Goal: Task Accomplishment & Management: Manage account settings

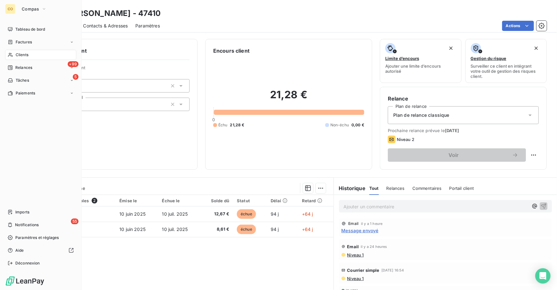
click at [43, 57] on div "Clients" at bounding box center [40, 55] width 71 height 10
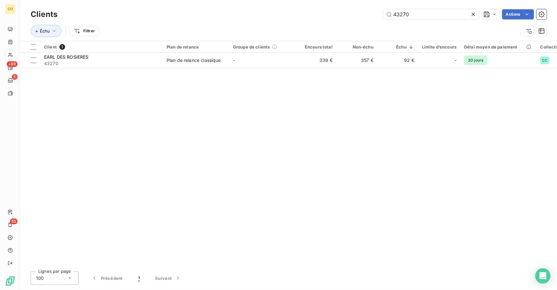
drag, startPoint x: 430, startPoint y: 12, endPoint x: 304, endPoint y: 0, distance: 126.7
click at [304, 0] on div "Clients 43270 Actions Échu Filtrer" at bounding box center [288, 20] width 537 height 41
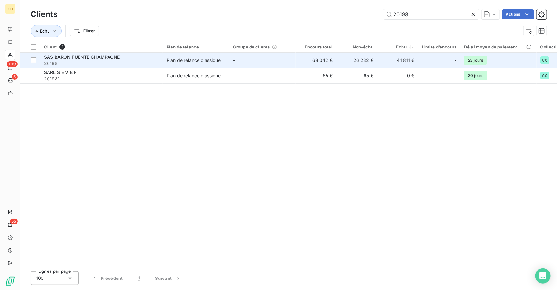
type input "20198"
click at [80, 61] on span "20198" at bounding box center [101, 63] width 115 height 6
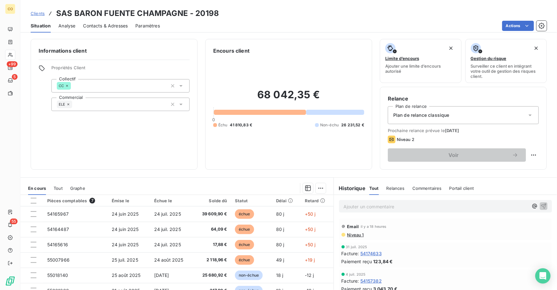
click at [364, 204] on p "Ajouter un commentaire ﻿" at bounding box center [436, 207] width 185 height 8
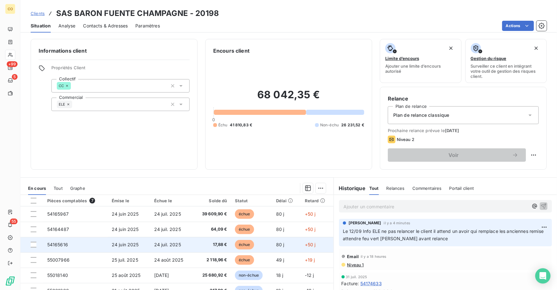
click at [106, 246] on td "54165616" at bounding box center [75, 244] width 65 height 15
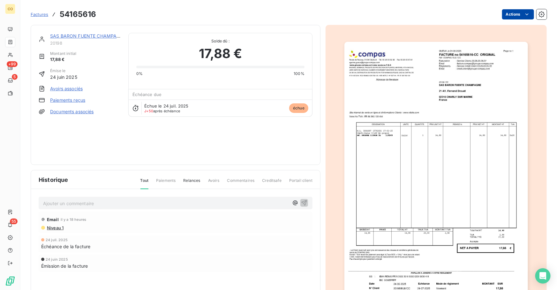
click at [506, 16] on html "CO +99 5 55 Factures 54165616 Actions SAS BARON FUENTE CHAMPAGNE 20198 Montant …" at bounding box center [278, 145] width 557 height 290
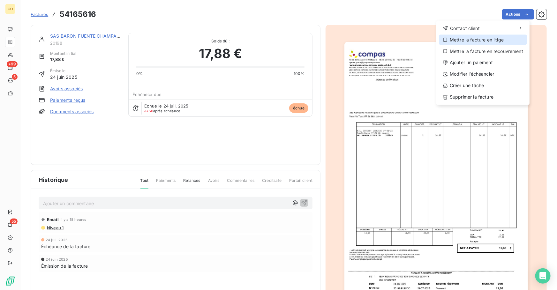
click at [481, 40] on div "Mettre la facture en litige" at bounding box center [483, 40] width 88 height 10
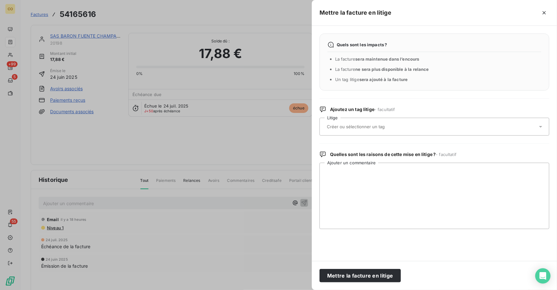
click at [388, 125] on input "text" at bounding box center [372, 127] width 93 height 6
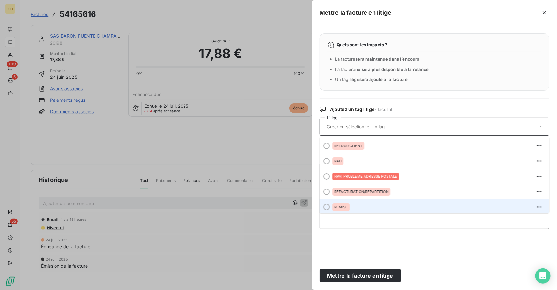
click at [375, 201] on li "REMISE" at bounding box center [435, 207] width 230 height 15
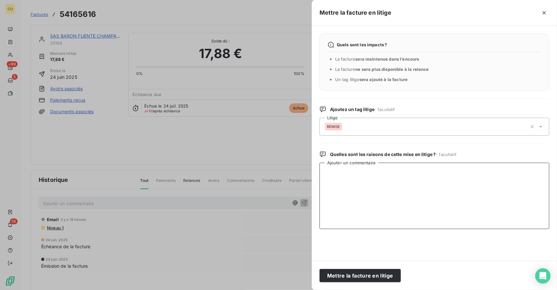
click at [373, 206] on textarea "Ajouter un commentaire" at bounding box center [435, 196] width 230 height 66
paste textarea "Litige - Attente avoir commercial sur fc 54165616 + 55007966 + 54165967 + 54164…"
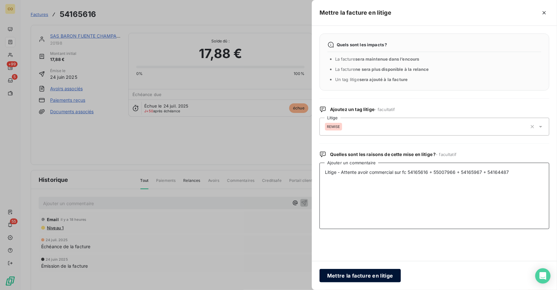
type textarea "Litige - Attente avoir commercial sur fc 54165616 + 55007966 + 54165967 + 54164…"
click at [367, 278] on button "Mettre la facture en litige" at bounding box center [360, 275] width 81 height 13
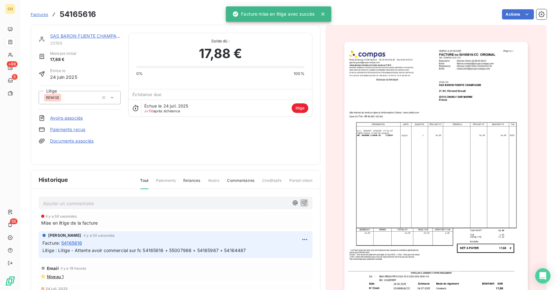
click at [96, 33] on div "SAS BARON FUENTE CHAMPAGNE" at bounding box center [85, 36] width 71 height 6
click at [97, 35] on link "SAS BARON FUENTE CHAMPAGNE" at bounding box center [88, 35] width 76 height 5
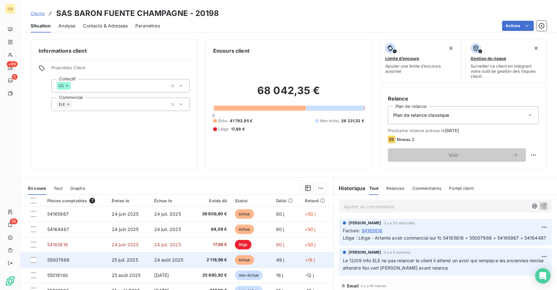
click at [157, 262] on span "24 août 2025" at bounding box center [168, 259] width 29 height 5
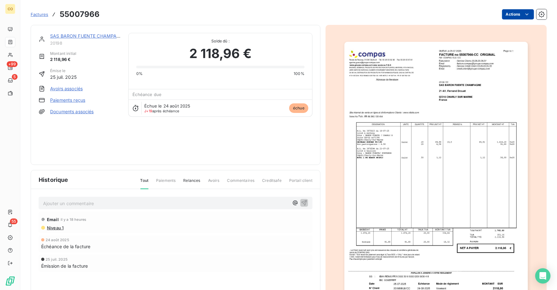
click at [507, 12] on html "CO +99 5 55 Factures 55007966 Actions SAS BARON FUENTE CHAMPAGNE 20198 Montant …" at bounding box center [278, 145] width 557 height 290
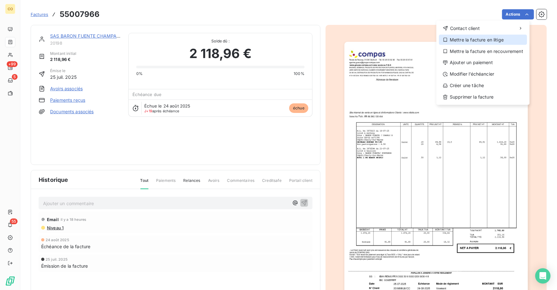
click at [489, 39] on div "Mettre la facture en litige" at bounding box center [483, 40] width 88 height 10
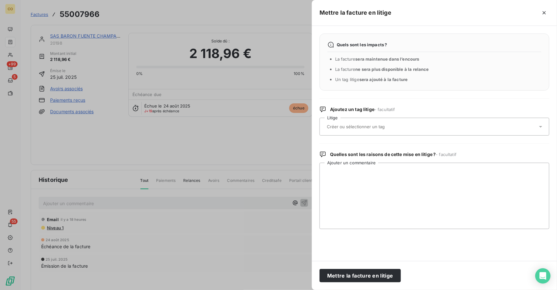
click at [389, 132] on div at bounding box center [431, 126] width 213 height 13
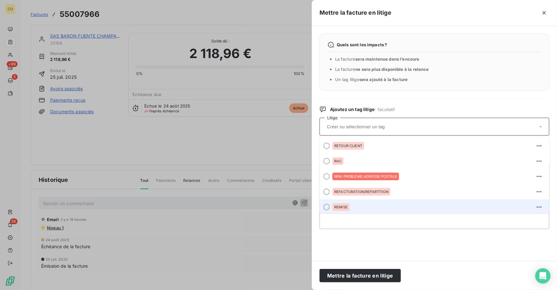
click at [369, 203] on div "REMISE" at bounding box center [438, 207] width 212 height 10
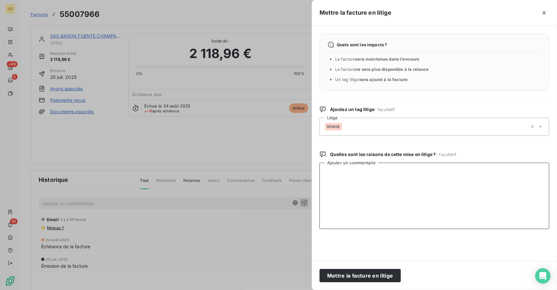
click at [382, 200] on textarea "Ajouter un commentaire" at bounding box center [435, 196] width 230 height 66
paste textarea "Litige - Attente avoir commercial sur fc 54165616 + 55007966 + 54165967 + 54164…"
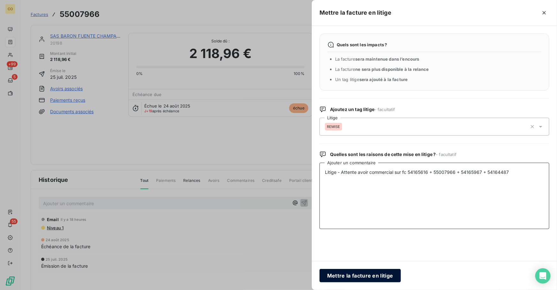
type textarea "Litige - Attente avoir commercial sur fc 54165616 + 55007966 + 54165967 + 54164…"
click at [391, 276] on button "Mettre la facture en litige" at bounding box center [360, 275] width 81 height 13
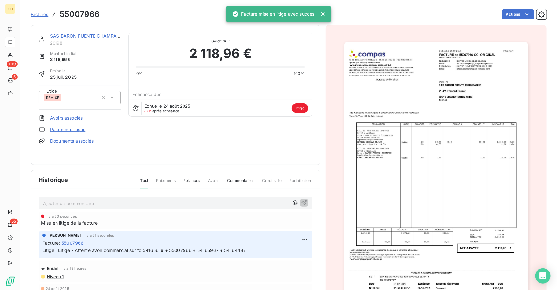
click at [103, 35] on link "SAS BARON FUENTE CHAMPAGNE" at bounding box center [88, 35] width 76 height 5
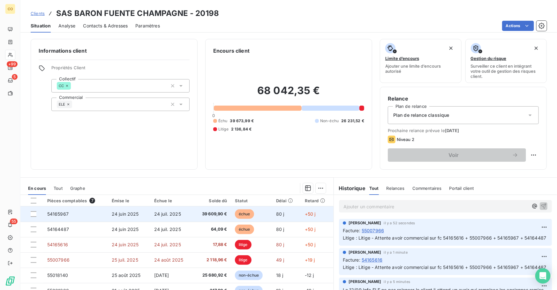
click at [122, 214] on span "24 juin 2025" at bounding box center [125, 213] width 27 height 5
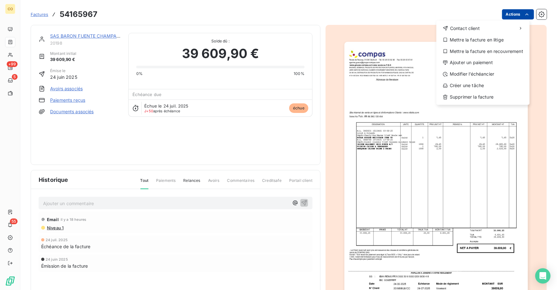
click at [504, 15] on html "CO +99 5 55 Factures 54165967 Actions Contact client Mettre la facture en litig…" at bounding box center [278, 145] width 557 height 290
click at [471, 41] on div "Mettre la facture en litige" at bounding box center [483, 40] width 88 height 10
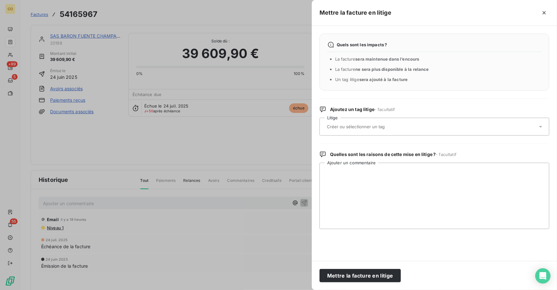
click at [403, 128] on div at bounding box center [431, 126] width 213 height 13
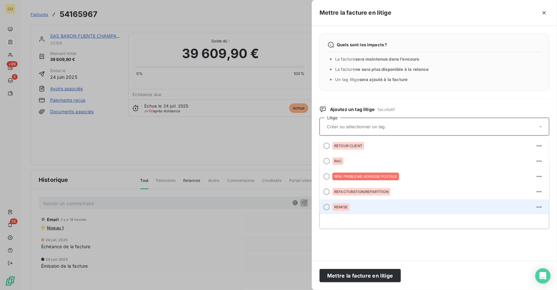
click at [374, 204] on div "REMISE" at bounding box center [438, 207] width 212 height 10
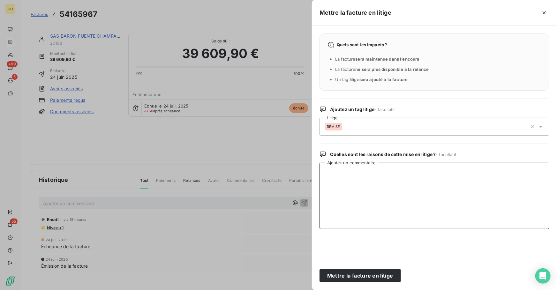
click at [375, 187] on textarea "Ajouter un commentaire" at bounding box center [435, 196] width 230 height 66
paste textarea "Litige - Attente avoir commercial sur fc 54165616 + 55007966 + 54165967 + 54164…"
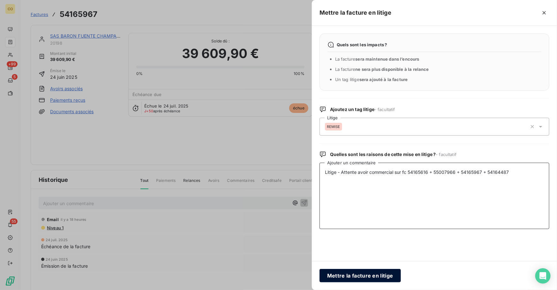
type textarea "Litige - Attente avoir commercial sur fc 54165616 + 55007966 + 54165967 + 54164…"
click at [372, 275] on button "Mettre la facture en litige" at bounding box center [360, 275] width 81 height 13
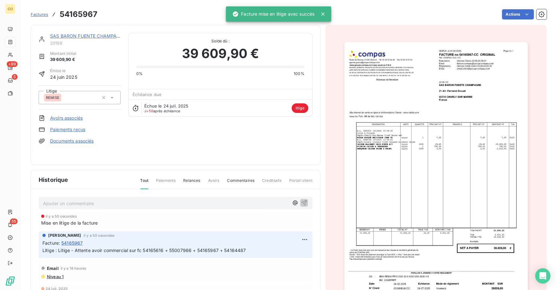
click at [86, 33] on link "SAS BARON FUENTE CHAMPAGNE" at bounding box center [88, 35] width 76 height 5
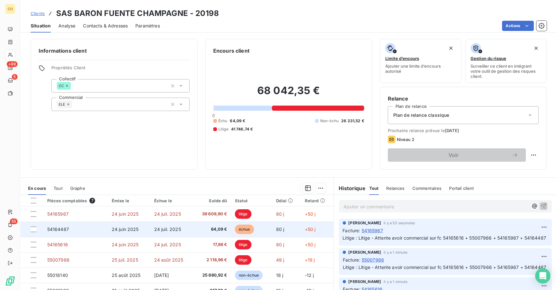
click at [143, 232] on td "24 juin 2025" at bounding box center [129, 229] width 42 height 15
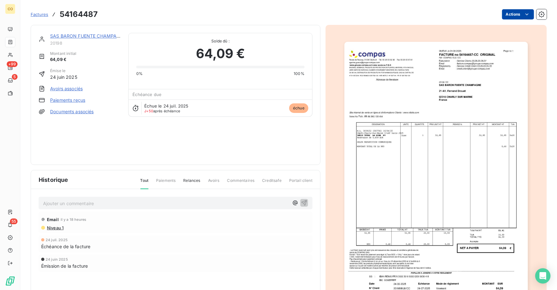
click at [500, 18] on html "CO +99 5 55 Factures 54164487 Actions SAS BARON FUENTE CHAMPAGNE 20198 Montant …" at bounding box center [278, 145] width 557 height 290
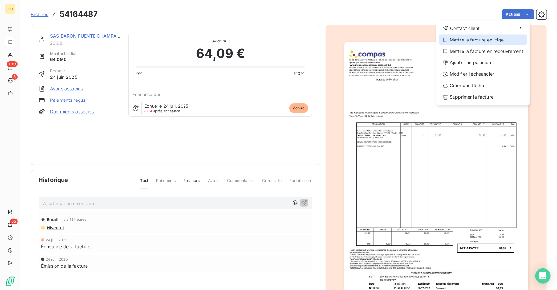
click at [479, 40] on div "Mettre la facture en litige" at bounding box center [483, 40] width 88 height 10
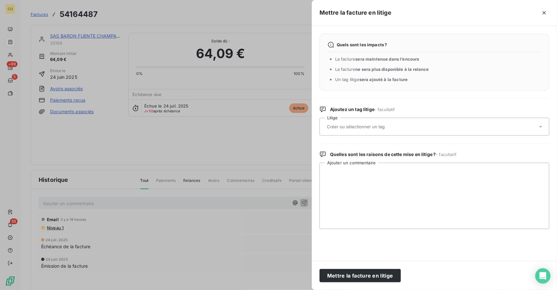
click at [352, 132] on div at bounding box center [431, 126] width 213 height 13
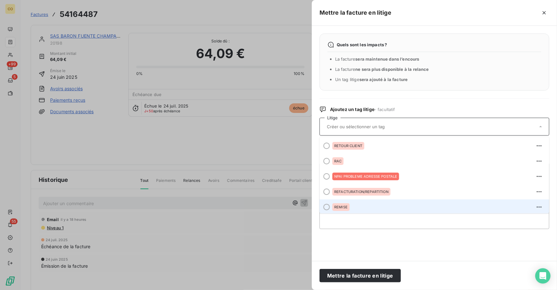
click at [354, 203] on div "REMISE" at bounding box center [438, 207] width 212 height 10
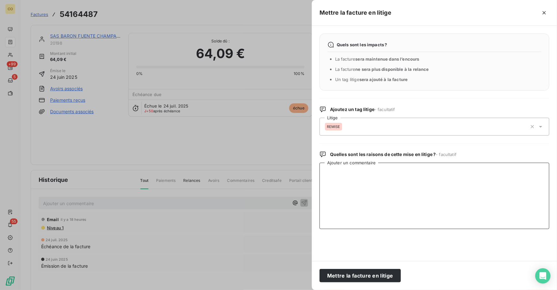
click at [355, 187] on textarea "Ajouter un commentaire" at bounding box center [435, 196] width 230 height 66
paste textarea "Litige - Attente avoir commercial sur fc 54165616 + 55007966 + 54165967 + 54164…"
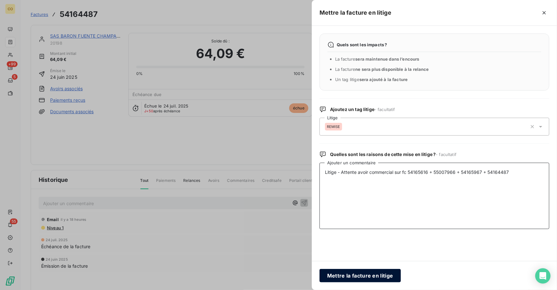
type textarea "Litige - Attente avoir commercial sur fc 54165616 + 55007966 + 54165967 + 54164…"
click at [367, 278] on button "Mettre la facture en litige" at bounding box center [360, 275] width 81 height 13
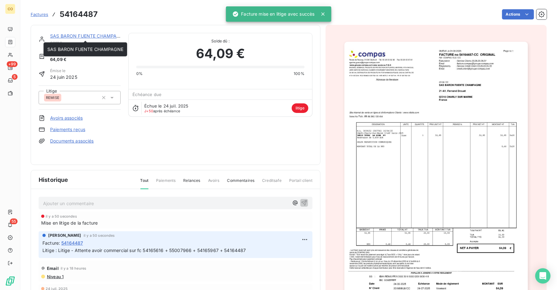
click at [85, 33] on link "SAS BARON FUENTE CHAMPAGNE" at bounding box center [88, 35] width 76 height 5
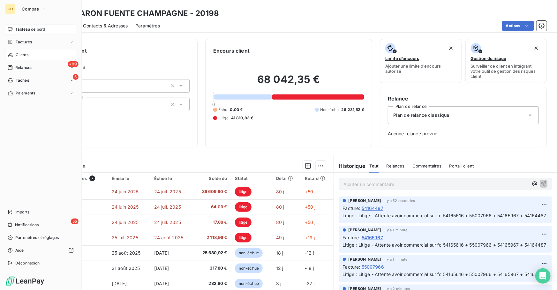
click at [35, 33] on div "Tableau de bord" at bounding box center [40, 29] width 71 height 10
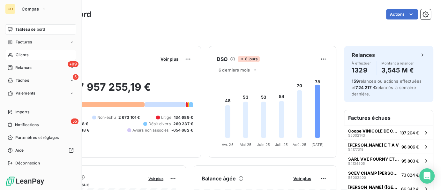
click at [16, 56] on span "Clients" at bounding box center [22, 55] width 13 height 6
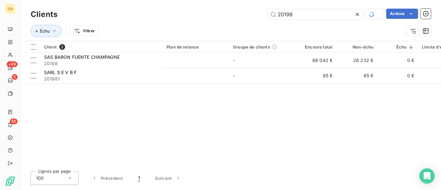
drag, startPoint x: 297, startPoint y: 15, endPoint x: 251, endPoint y: 15, distance: 46.3
click at [251, 15] on div "20198 Actions" at bounding box center [248, 14] width 366 height 11
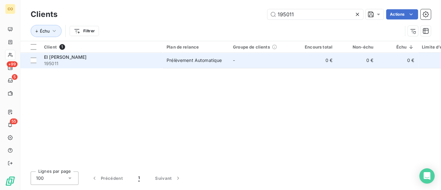
type input "195011"
click at [227, 60] on td "Prélèvement Automatique" at bounding box center [196, 60] width 66 height 15
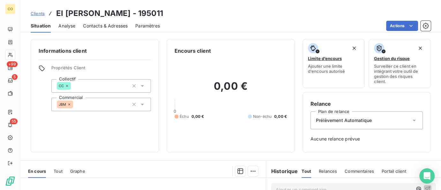
click at [39, 13] on span "Clients" at bounding box center [38, 13] width 14 height 5
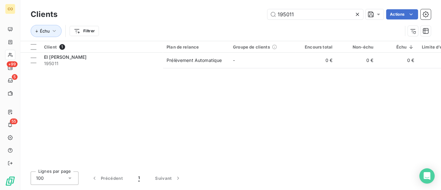
drag, startPoint x: 304, startPoint y: 17, endPoint x: 218, endPoint y: 4, distance: 87.2
click at [218, 4] on div "Clients 195011 Actions Échu Filtrer" at bounding box center [230, 20] width 421 height 41
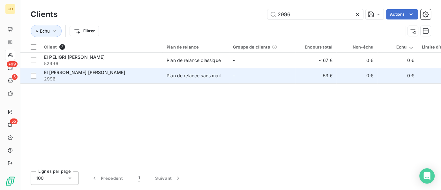
type input "2996"
click at [86, 76] on span "2996" at bounding box center [101, 79] width 115 height 6
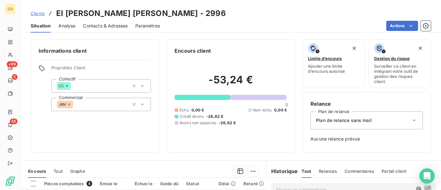
click at [222, 138] on div "-53,24 € 0 Échu 0,00 € Non-échu 0,00 € Crédit divers -26,62 € Avoirs non associ…" at bounding box center [231, 100] width 112 height 90
click at [39, 11] on span "Clients" at bounding box center [38, 13] width 14 height 5
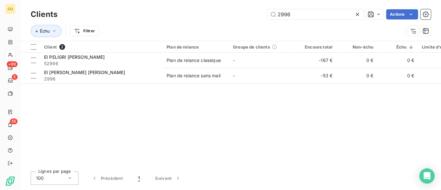
drag, startPoint x: 325, startPoint y: 15, endPoint x: 186, endPoint y: 1, distance: 140.3
click at [186, 1] on div "Clients 2996 Actions Échu Filtrer" at bounding box center [230, 20] width 421 height 41
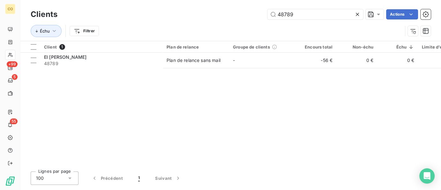
type input "48789"
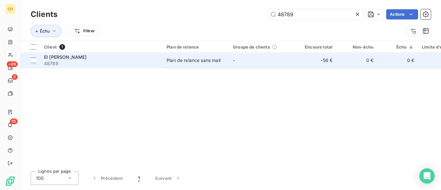
click at [208, 59] on div "Plan de relance sans mail" at bounding box center [194, 60] width 54 height 6
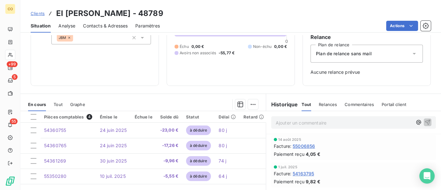
scroll to position [63, 0]
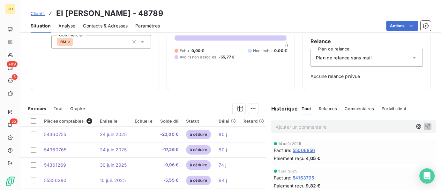
click at [256, 79] on div "-55,77 € 0 Échu 0,00 € Non-échu 0,00 € Avoirs non associés -55,77 €" at bounding box center [231, 37] width 112 height 90
click at [41, 11] on span "Clients" at bounding box center [38, 13] width 14 height 5
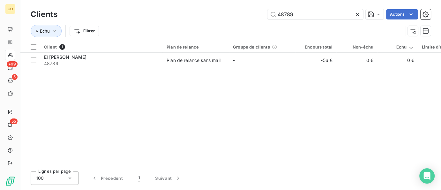
drag, startPoint x: 300, startPoint y: 13, endPoint x: 134, endPoint y: -1, distance: 166.4
click at [134, 0] on html "CO +99 5 55 Clients 48789 Actions Échu Filtrer Client 1 Plan de relance Groupe …" at bounding box center [220, 95] width 441 height 190
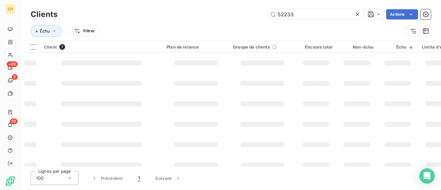
type input "52233"
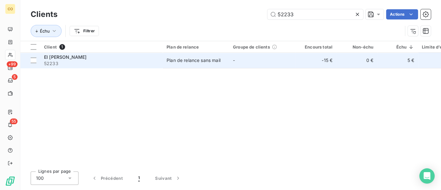
click at [196, 60] on div "Plan de relance sans mail" at bounding box center [194, 60] width 54 height 6
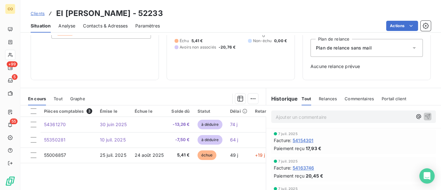
scroll to position [84, 0]
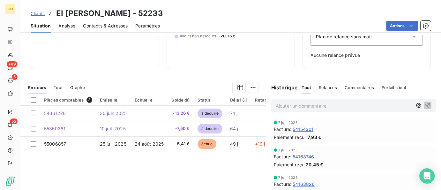
click at [226, 57] on div "-15,35 € 0 Échu 5,41 € Non-échu 0,00 € Avoirs non associés -20,76 €" at bounding box center [231, 16] width 112 height 90
click at [38, 13] on span "Clients" at bounding box center [38, 13] width 14 height 5
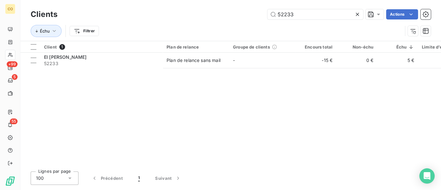
drag, startPoint x: 318, startPoint y: 12, endPoint x: 162, endPoint y: 13, distance: 155.5
click at [162, 13] on div "52233 Actions" at bounding box center [248, 14] width 366 height 10
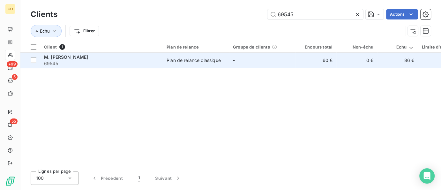
type input "69545"
click at [223, 61] on span "Plan de relance classique" at bounding box center [196, 60] width 59 height 6
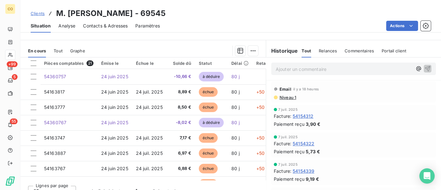
scroll to position [146, 0]
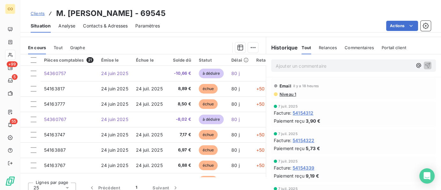
click at [290, 94] on span "Niveau 1" at bounding box center [287, 94] width 17 height 5
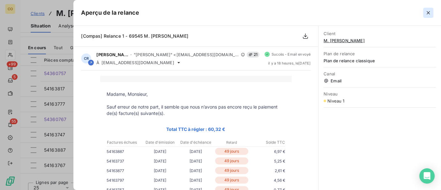
click at [431, 15] on icon "button" at bounding box center [428, 13] width 6 height 6
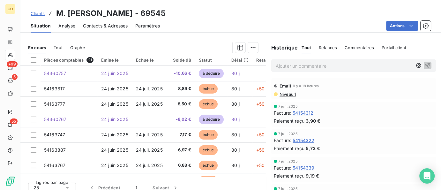
click at [250, 10] on div "Clients M. [PERSON_NAME] - 69545" at bounding box center [230, 13] width 421 height 11
click at [34, 13] on span "Clients" at bounding box center [38, 13] width 14 height 5
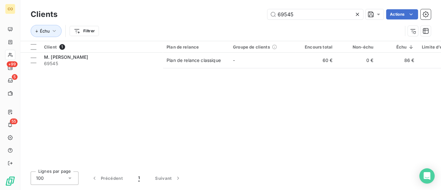
drag, startPoint x: 291, startPoint y: 16, endPoint x: 316, endPoint y: 20, distance: 26.0
click at [316, 20] on div "Clients 69545 Actions" at bounding box center [231, 14] width 400 height 13
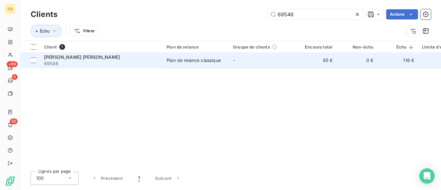
type input "69546"
click at [227, 61] on td "Plan de relance classique" at bounding box center [196, 60] width 66 height 15
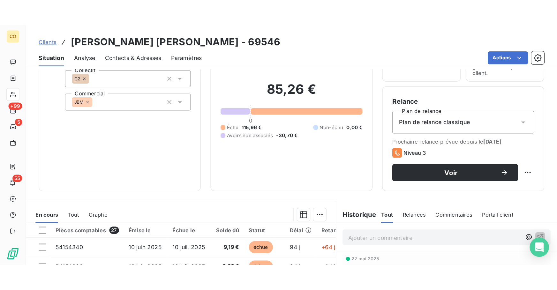
scroll to position [37, 0]
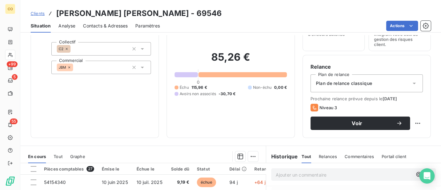
click at [197, 130] on div "Encours client 85,26 € 0 Échu 115,96 € Non-échu 0,00 € Avoirs non associés -30,…" at bounding box center [231, 70] width 128 height 136
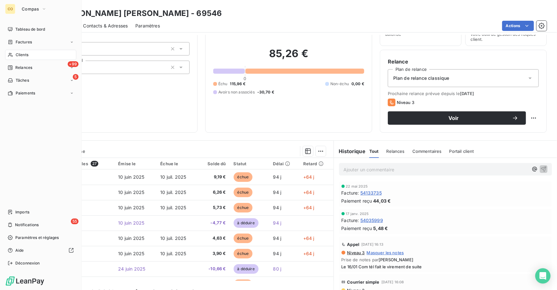
click at [29, 51] on div "Clients" at bounding box center [40, 55] width 71 height 10
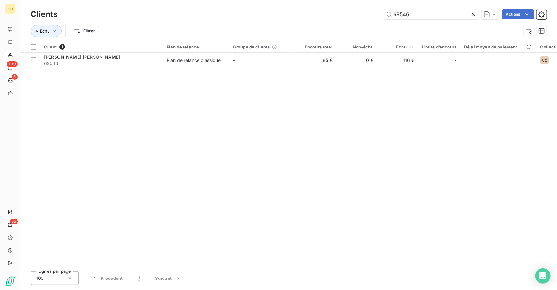
drag, startPoint x: 415, startPoint y: 11, endPoint x: 281, endPoint y: 2, distance: 134.4
click at [281, 2] on div "Clients 69546 Actions Échu Filtrer" at bounding box center [288, 20] width 537 height 41
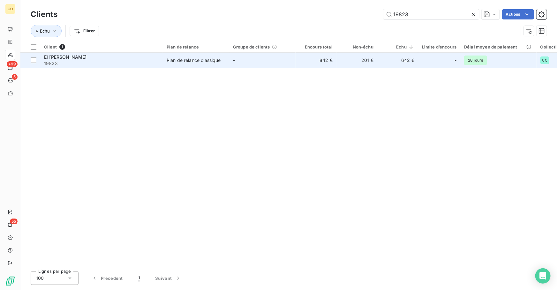
type input "19823"
click at [237, 58] on td "-" at bounding box center [262, 60] width 66 height 15
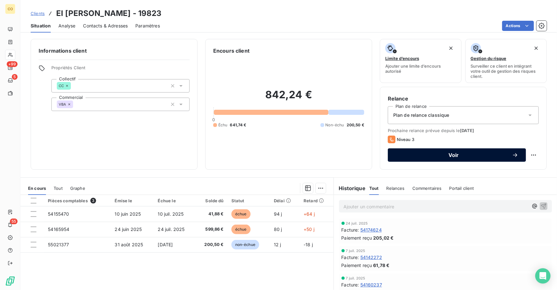
click at [444, 158] on button "Voir" at bounding box center [457, 154] width 138 height 13
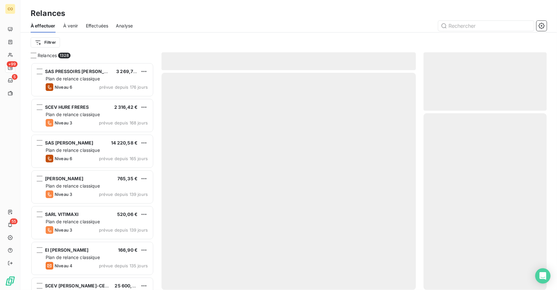
scroll to position [224, 119]
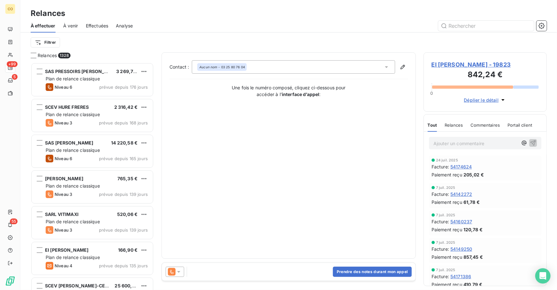
click at [173, 271] on icon at bounding box center [172, 272] width 8 height 8
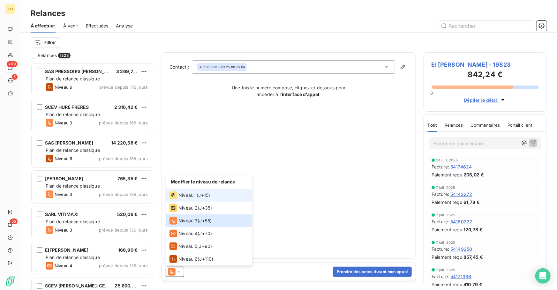
click at [192, 198] on span "Niveau 1" at bounding box center [188, 195] width 18 height 6
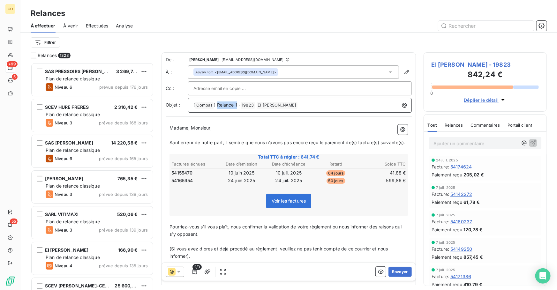
drag, startPoint x: 238, startPoint y: 103, endPoint x: 217, endPoint y: 104, distance: 20.5
click at [217, 104] on span "] Relance 1 -" at bounding box center [227, 104] width 27 height 5
click at [170, 143] on span "Sauf erreur de notre part, il semble que nous n’avons pas encore reçu le paieme…" at bounding box center [288, 142] width 236 height 5
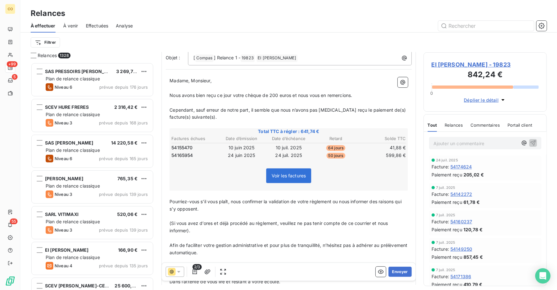
scroll to position [0, 0]
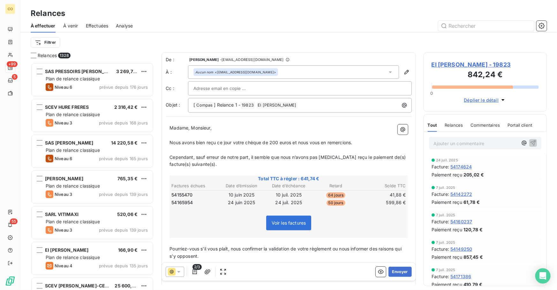
click at [349, 226] on div "Voir les factures" at bounding box center [289, 224] width 237 height 27
click at [396, 271] on button "Envoyer" at bounding box center [400, 272] width 23 height 10
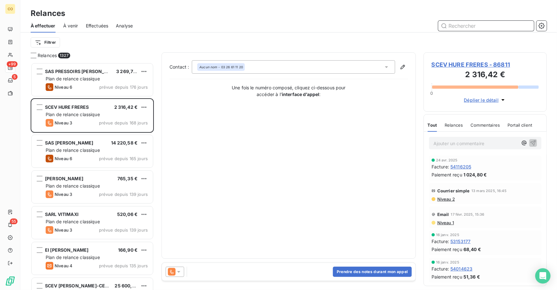
click at [479, 25] on input "text" at bounding box center [486, 26] width 96 height 10
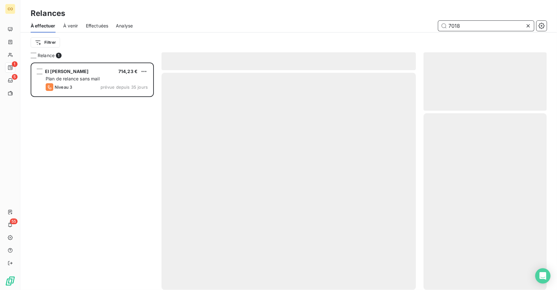
scroll to position [224, 119]
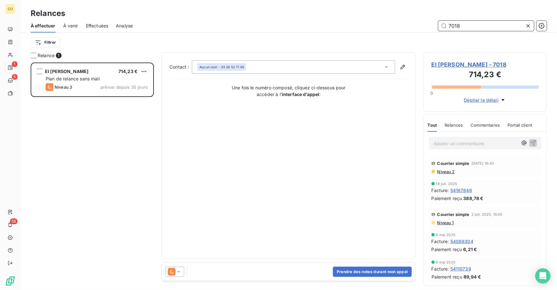
type input "7018"
click at [182, 275] on icon at bounding box center [179, 272] width 6 height 6
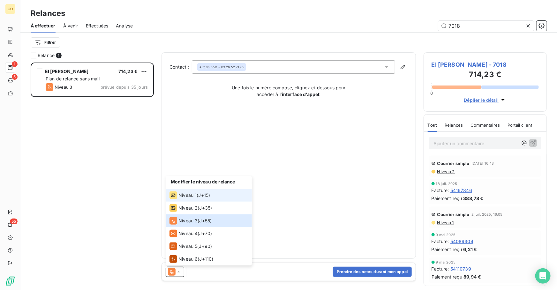
click at [203, 200] on li "Niveau 1 ( J+15 )" at bounding box center [209, 195] width 86 height 13
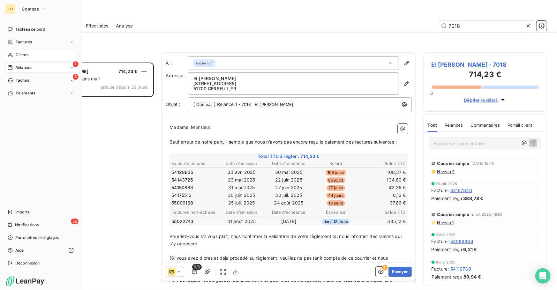
click at [20, 54] on span "Clients" at bounding box center [22, 55] width 13 height 6
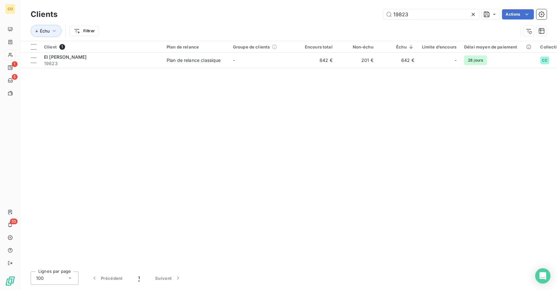
drag, startPoint x: 421, startPoint y: 14, endPoint x: 293, endPoint y: -5, distance: 128.8
click at [293, 0] on html "CO 1 5 55 Clients 19823 Actions Échu Filtrer Client 1 Plan de relance Groupe de…" at bounding box center [278, 145] width 557 height 290
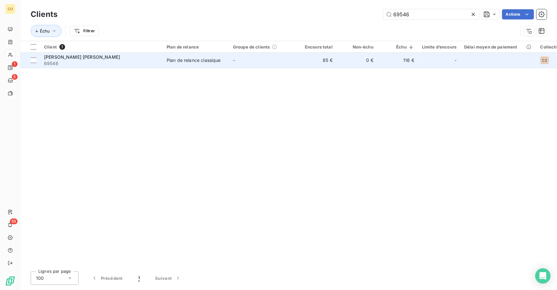
type input "69546"
click at [245, 60] on td "-" at bounding box center [262, 60] width 66 height 15
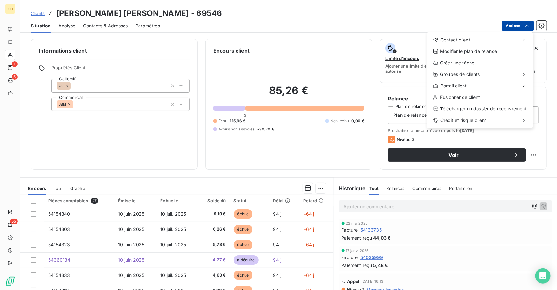
click at [517, 21] on html "CO 1 5 55 Clients [PERSON_NAME] [PERSON_NAME] - 69546 Situation Analyse Contact…" at bounding box center [278, 145] width 557 height 290
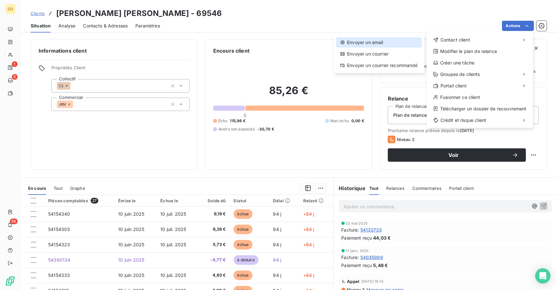
click at [380, 40] on div "Envoyer un email" at bounding box center [379, 42] width 86 height 10
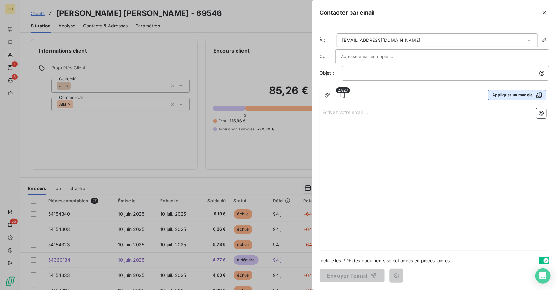
click at [502, 94] on button "Appliquer un modèle" at bounding box center [517, 95] width 58 height 10
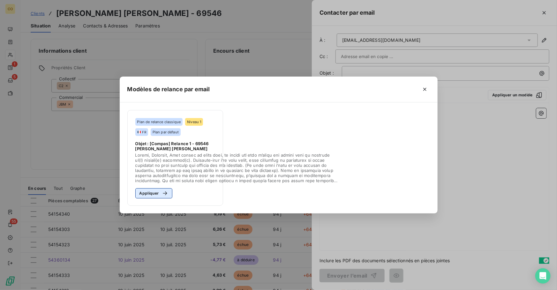
click at [152, 192] on button "Appliquer" at bounding box center [153, 193] width 37 height 10
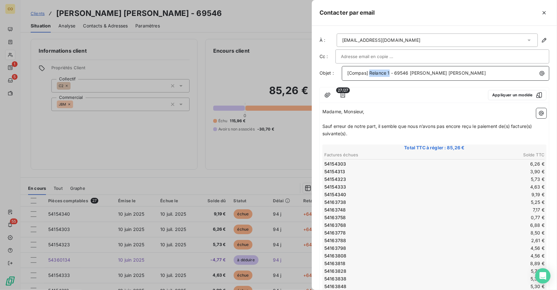
drag, startPoint x: 390, startPoint y: 72, endPoint x: 370, endPoint y: 70, distance: 19.6
click at [370, 70] on p "[Compas] Relance 1 - 69546 [PERSON_NAME] [PERSON_NAME]" at bounding box center [447, 73] width 200 height 7
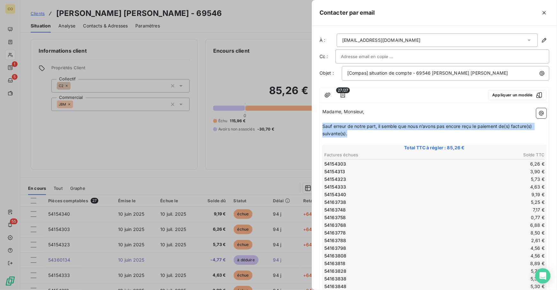
drag, startPoint x: 350, startPoint y: 133, endPoint x: 322, endPoint y: 126, distance: 28.3
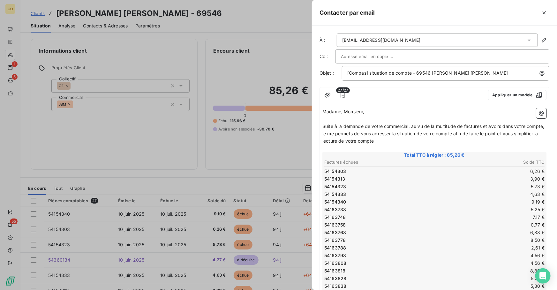
drag, startPoint x: 408, startPoint y: 142, endPoint x: 154, endPoint y: 37, distance: 274.6
click at [156, 290] on div "Contacter par email À : [EMAIL_ADDRESS][DOMAIN_NAME] Cc : Objet : [Compas] situ…" at bounding box center [278, 290] width 557 height 0
copy div "Madame, Monsieur, ﻿ Suite à la demande de votre commercial, au vu de la multitu…"
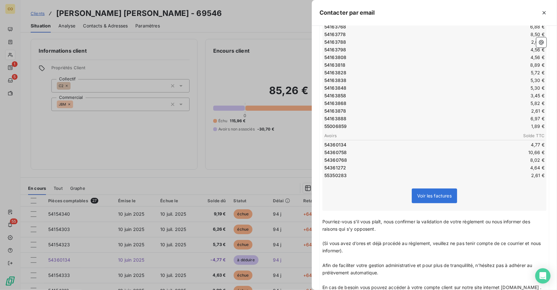
scroll to position [260, 0]
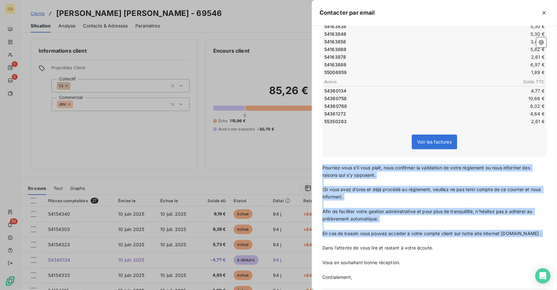
drag, startPoint x: 323, startPoint y: 163, endPoint x: 424, endPoint y: 236, distance: 125.2
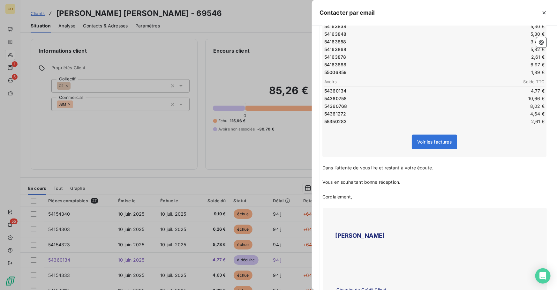
click at [406, 180] on p "Vous en souhaitant bonne réception." at bounding box center [435, 182] width 224 height 7
drag, startPoint x: 441, startPoint y: 169, endPoint x: 320, endPoint y: 166, distance: 121.1
click at [320, 166] on div "Madame, Monsieur, ﻿ Suite à la demande de votre commercial, au vu de la multitu…" at bounding box center [434, 277] width 229 height 863
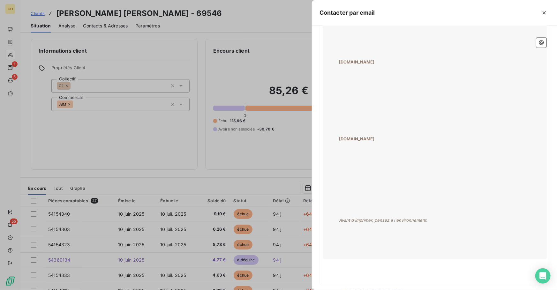
scroll to position [702, 0]
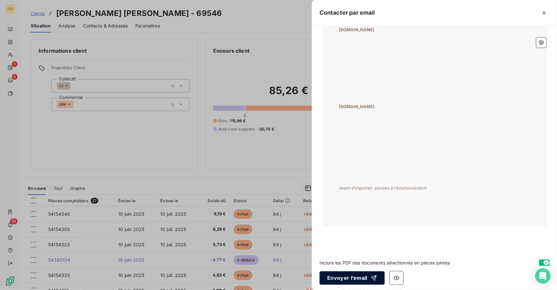
click at [338, 273] on button "Envoyer l’email" at bounding box center [352, 277] width 65 height 13
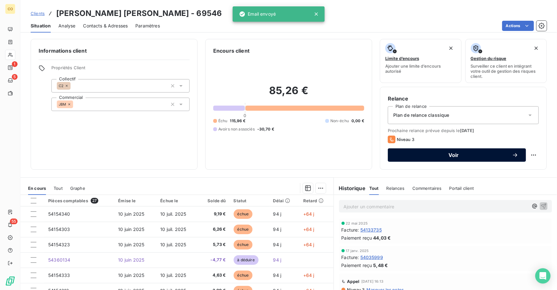
click at [427, 154] on span "Voir" at bounding box center [454, 155] width 117 height 5
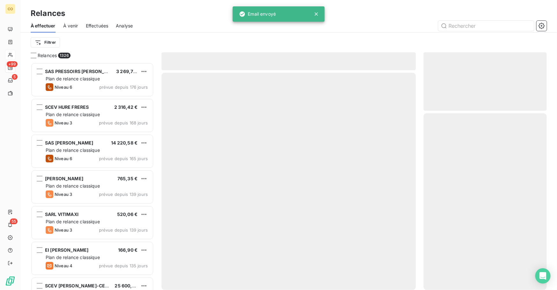
scroll to position [224, 119]
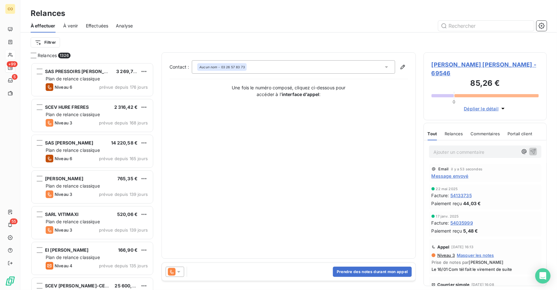
click at [179, 274] on icon at bounding box center [179, 272] width 6 height 6
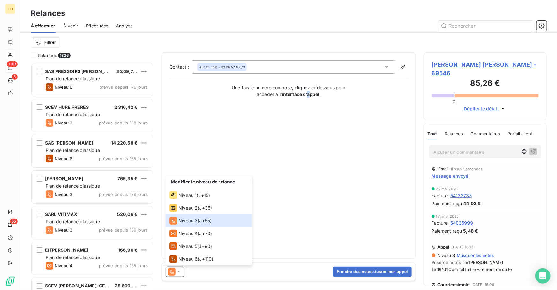
click at [308, 192] on div "Contact : Aucun nom - 03 26 57 83 73 Une fois le numéro composé, cliquez ci-des…" at bounding box center [289, 155] width 239 height 191
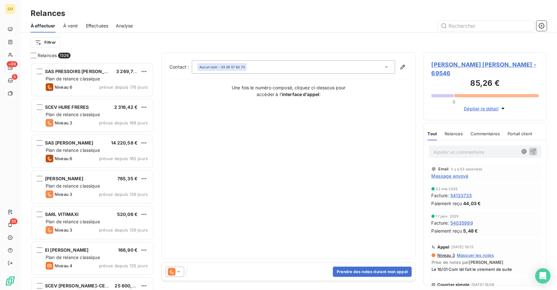
click at [475, 64] on span "[PERSON_NAME] [PERSON_NAME] - 69546" at bounding box center [485, 68] width 107 height 17
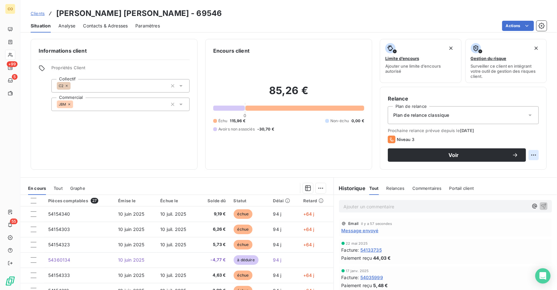
click at [532, 155] on html "CO +99 5 55 Clients [PERSON_NAME] [PERSON_NAME] - 69546 Situation Analyse Conta…" at bounding box center [278, 145] width 557 height 290
click at [490, 171] on div "Replanifier cette action" at bounding box center [503, 169] width 57 height 10
select select "8"
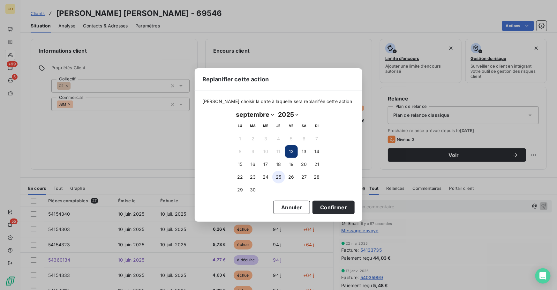
click at [275, 176] on button "25" at bounding box center [278, 177] width 13 height 13
click at [325, 207] on button "Confirmer" at bounding box center [334, 207] width 42 height 13
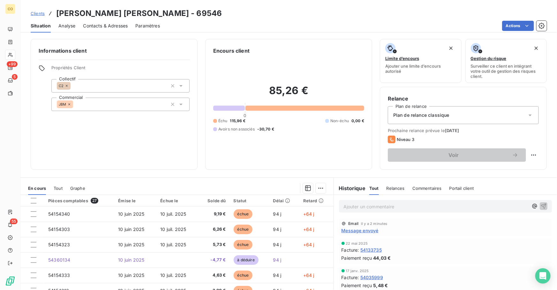
click at [37, 13] on span "Clients" at bounding box center [38, 13] width 14 height 5
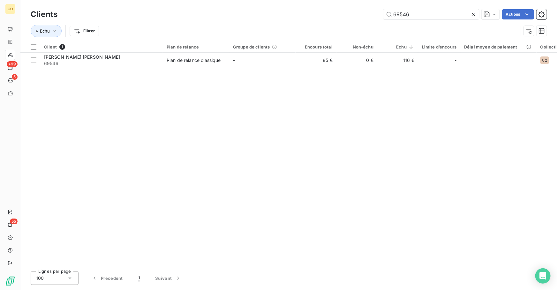
drag, startPoint x: 426, startPoint y: 16, endPoint x: 237, endPoint y: -4, distance: 189.8
click at [237, 0] on html "CO +99 5 55 Clients 69546 Actions Échu Filtrer Client 1 Plan de relance Groupe …" at bounding box center [278, 145] width 557 height 290
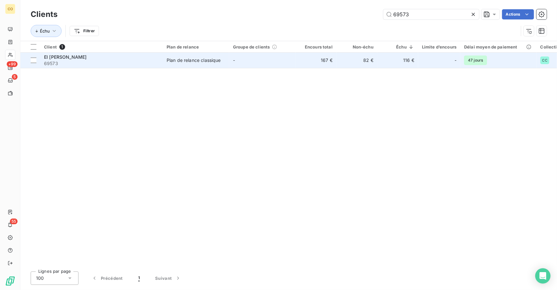
type input "69573"
click at [179, 61] on div "Plan de relance classique" at bounding box center [194, 60] width 54 height 6
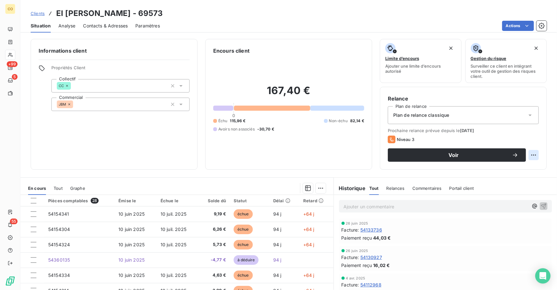
click at [526, 156] on html "CO +99 5 55 Clients EI [PERSON_NAME] - 69573 Situation Analyse Contacts & Adres…" at bounding box center [278, 145] width 557 height 290
click at [512, 165] on div "Replanifier cette action" at bounding box center [503, 169] width 57 height 10
select select "8"
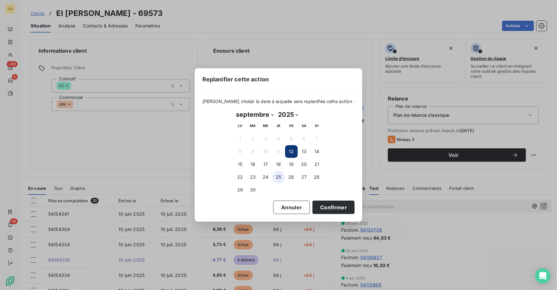
click at [281, 177] on button "25" at bounding box center [278, 177] width 13 height 13
click at [320, 204] on button "Confirmer" at bounding box center [334, 207] width 42 height 13
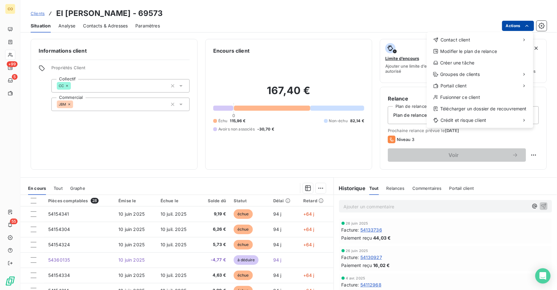
click at [512, 22] on html "CO +99 5 55 Clients EI [PERSON_NAME] - 69573 Situation Analyse Contacts & Adres…" at bounding box center [278, 145] width 557 height 290
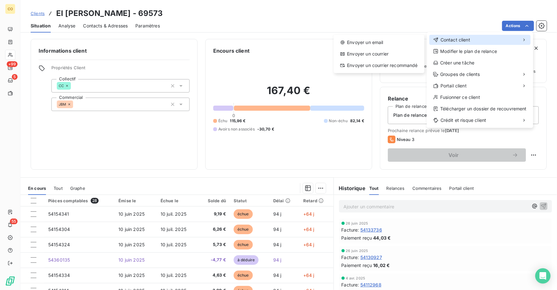
click at [468, 36] on div "Contact client" at bounding box center [480, 40] width 101 height 10
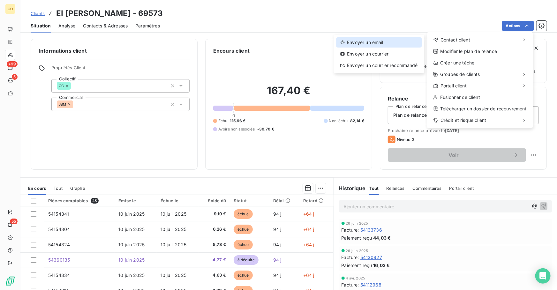
click at [384, 41] on div "Envoyer un email" at bounding box center [379, 42] width 86 height 10
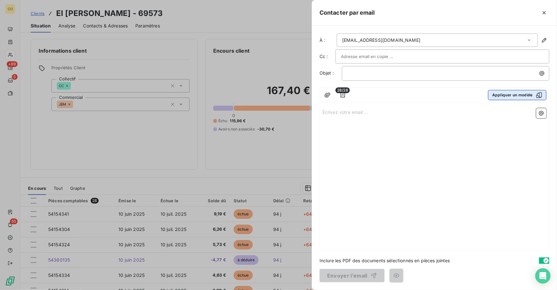
click at [525, 97] on button "Appliquer un modèle" at bounding box center [517, 95] width 58 height 10
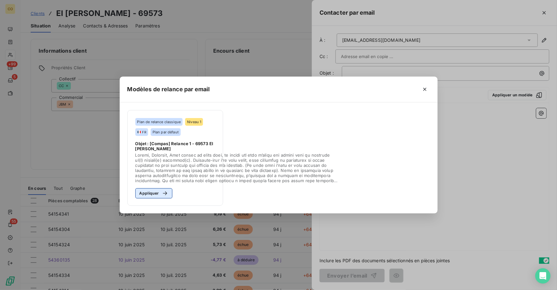
click at [144, 194] on button "Appliquer" at bounding box center [153, 193] width 37 height 10
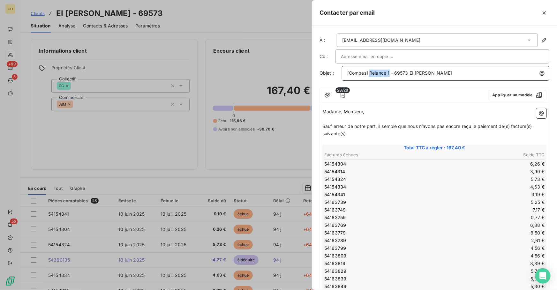
drag, startPoint x: 390, startPoint y: 74, endPoint x: 370, endPoint y: 76, distance: 20.2
click at [370, 76] on p "[Compas] Relance 1 - 69573 EI [PERSON_NAME]" at bounding box center [447, 73] width 200 height 7
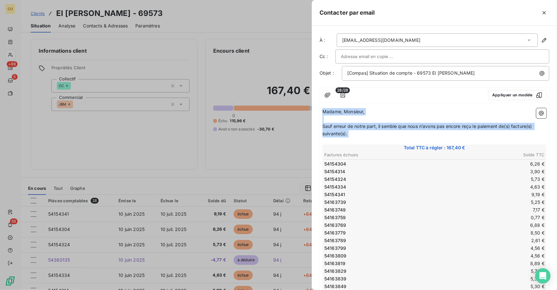
drag, startPoint x: 350, startPoint y: 138, endPoint x: 224, endPoint y: 80, distance: 139.2
click at [224, 290] on div "Contacter par email À : [EMAIL_ADDRESS][DOMAIN_NAME] Cc : Objet : [Compas] Situ…" at bounding box center [278, 290] width 557 height 0
click at [351, 134] on p "Sauf erreur de notre part, il semble que nous n’avons pas encore reçu le paieme…" at bounding box center [435, 130] width 224 height 15
drag, startPoint x: 356, startPoint y: 133, endPoint x: 322, endPoint y: 126, distance: 34.1
click at [323, 126] on p "Sauf erreur de notre part, il semble que nous n’avons pas encore reçu le paieme…" at bounding box center [435, 130] width 224 height 15
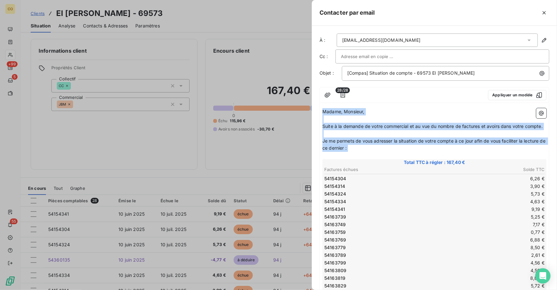
drag, startPoint x: 342, startPoint y: 150, endPoint x: 241, endPoint y: 82, distance: 121.9
click at [241, 290] on div "Contacter par email À : [EMAIL_ADDRESS][DOMAIN_NAME] Cc : Objet : [Compas] Situ…" at bounding box center [278, 290] width 557 height 0
copy div "Madame, Monsieur, ﻿ Suite à la demande de votre commercial et au vue du nombre …"
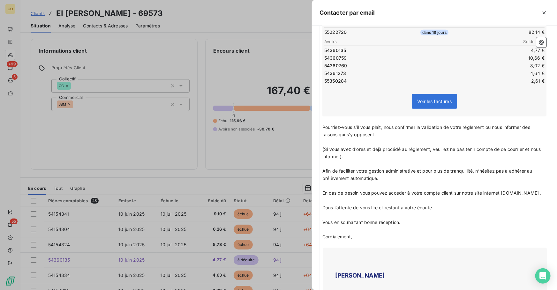
scroll to position [332, 0]
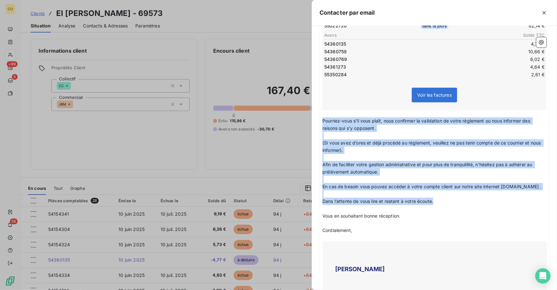
drag, startPoint x: 437, startPoint y: 207, endPoint x: 319, endPoint y: 122, distance: 144.4
click at [320, 122] on div "28/28 Appliquer un modèle Madame, Monsieur, ﻿ Suite à la demande de votre comme…" at bounding box center [435, 249] width 230 height 988
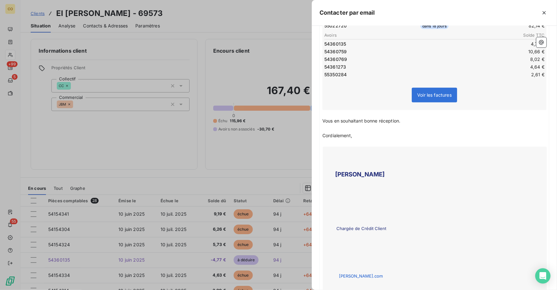
click at [404, 125] on p "Vous en souhaitant bonne réception." at bounding box center [435, 121] width 224 height 7
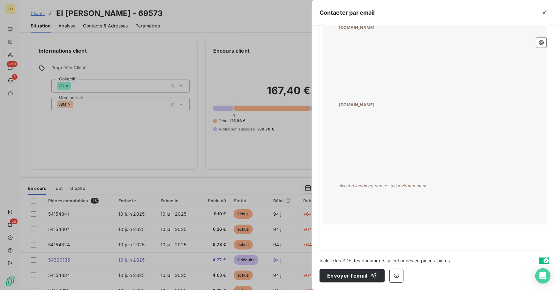
scroll to position [734, 0]
click at [356, 277] on button "Envoyer l’email" at bounding box center [352, 275] width 65 height 13
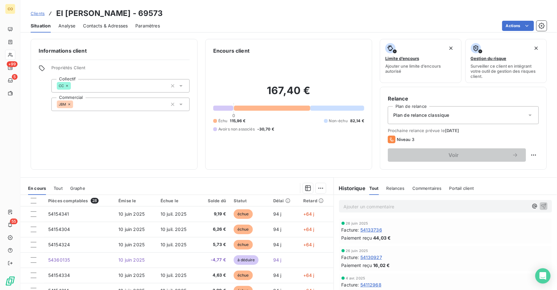
click at [332, 70] on div "167,40 € 0 Échu 115,96 € Non-échu 82,14 € Avoirs non associés -30,70 €" at bounding box center [288, 108] width 151 height 107
click at [41, 13] on span "Clients" at bounding box center [38, 13] width 14 height 5
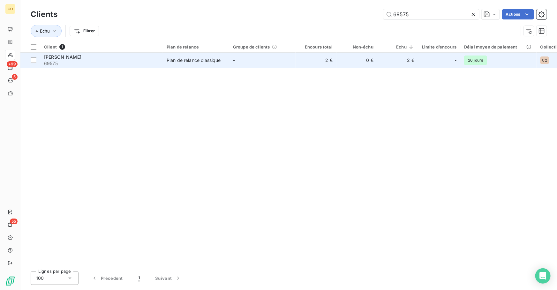
type input "69575"
click at [250, 63] on td "-" at bounding box center [262, 60] width 66 height 15
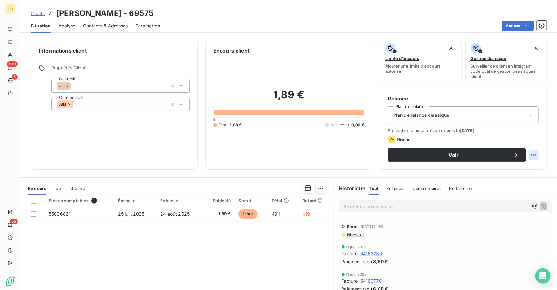
click at [529, 154] on html "CO +99 5 55 Clients [PERSON_NAME] - 69575 Situation Analyse Contacts & Adresses…" at bounding box center [278, 145] width 557 height 290
click at [514, 169] on div "Replanifier cette action" at bounding box center [503, 169] width 57 height 10
select select "8"
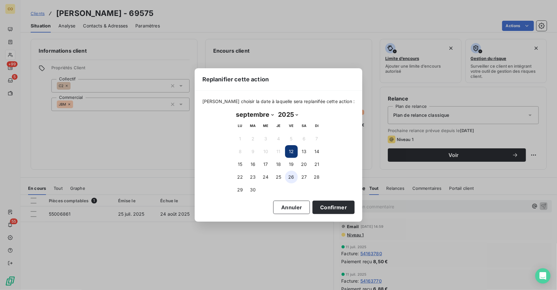
click at [292, 175] on button "26" at bounding box center [291, 177] width 13 height 13
click at [329, 205] on button "Confirmer" at bounding box center [334, 207] width 42 height 13
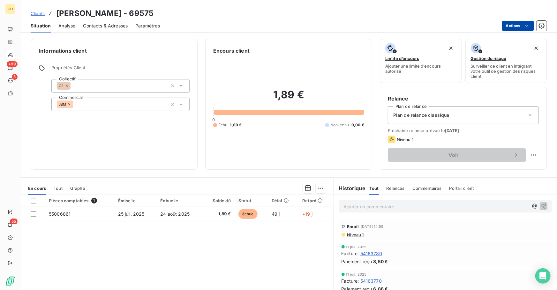
click at [515, 24] on html "CO +99 5 55 Clients [PERSON_NAME] - 69575 Situation Analyse Contacts & Adresses…" at bounding box center [278, 145] width 557 height 290
click at [354, 237] on html "CO +99 5 55 Clients [PERSON_NAME] - 69575 Situation Analyse Contacts & Adresses…" at bounding box center [278, 145] width 557 height 290
click at [354, 237] on span "Niveau 1" at bounding box center [355, 234] width 17 height 5
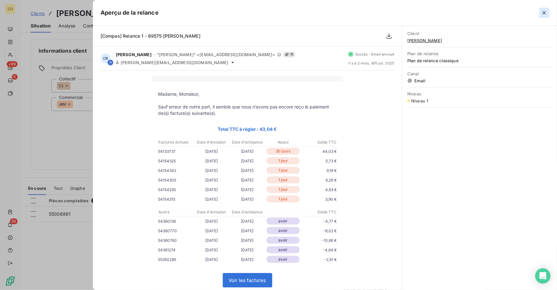
click at [546, 15] on icon "button" at bounding box center [544, 13] width 6 height 6
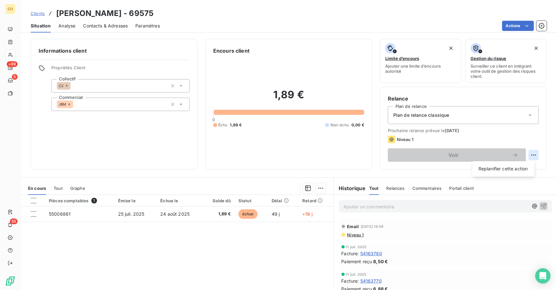
click at [532, 156] on html "CO +99 5 55 Clients [PERSON_NAME] - 69575 Situation Analyse Contacts & Adresses…" at bounding box center [278, 145] width 557 height 290
click at [502, 171] on div "Replanifier cette action" at bounding box center [503, 169] width 57 height 10
select select "8"
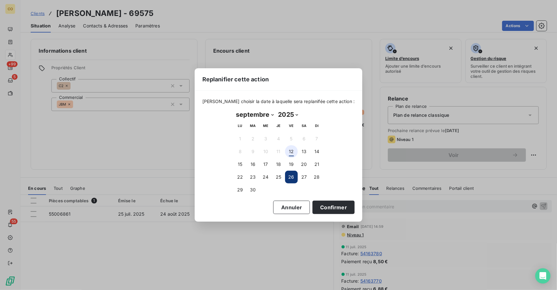
click at [293, 155] on button "12" at bounding box center [291, 151] width 13 height 13
click at [328, 207] on button "Confirmer" at bounding box center [334, 207] width 42 height 13
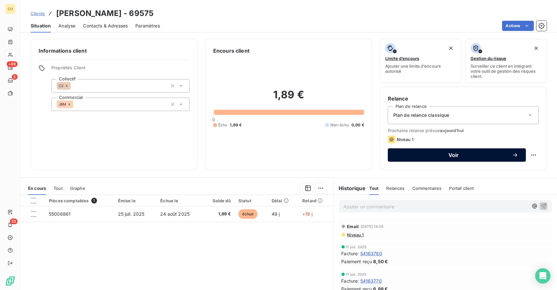
click at [448, 159] on button "Voir" at bounding box center [457, 154] width 138 height 13
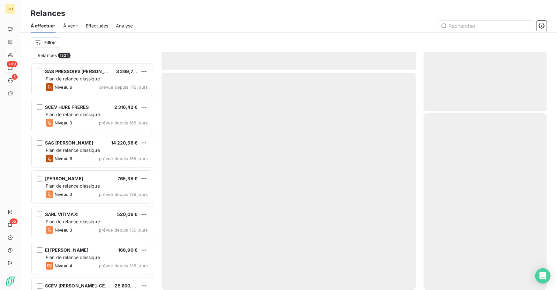
scroll to position [224, 119]
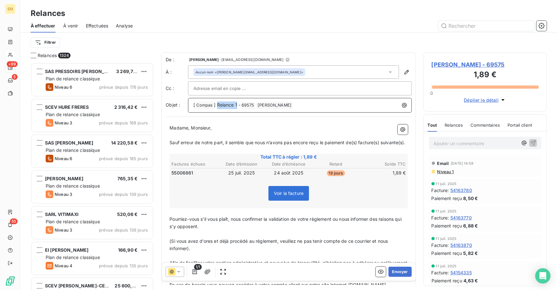
drag, startPoint x: 237, startPoint y: 104, endPoint x: 218, endPoint y: 103, distance: 18.9
click at [218, 103] on span "] Relance 1 -" at bounding box center [227, 104] width 27 height 5
click at [402, 274] on button "Envoyer" at bounding box center [400, 272] width 23 height 10
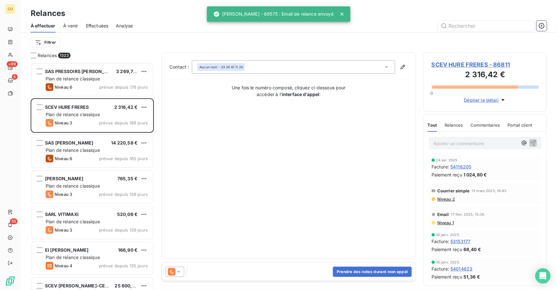
click at [276, 189] on div "Contact : Aucun nom - 03 26 61 11 20 Une fois le numéro composé, cliquez ci-des…" at bounding box center [289, 155] width 239 height 191
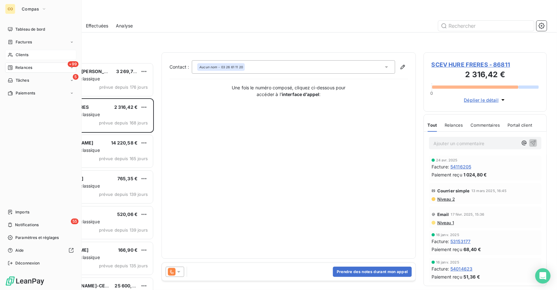
click at [13, 57] on icon at bounding box center [10, 54] width 5 height 5
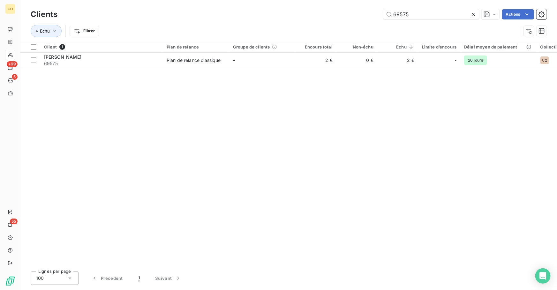
drag, startPoint x: 418, startPoint y: 14, endPoint x: 292, endPoint y: -7, distance: 127.9
click at [292, 0] on html "CO +99 5 55 Clients 69575 Actions Échu Filtrer Client 1 Plan de relance Groupe …" at bounding box center [278, 145] width 557 height 290
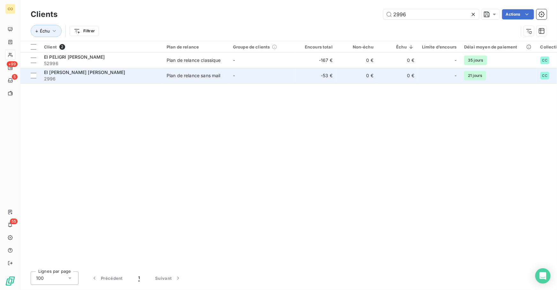
type input "2996"
click at [98, 75] on span "EI [PERSON_NAME] [PERSON_NAME]" at bounding box center [84, 72] width 81 height 5
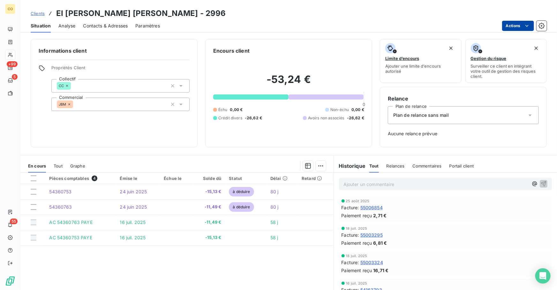
click at [513, 23] on html "CO +99 5 55 Clients EI [PERSON_NAME] [PERSON_NAME] - 2996 Situation Analyse Con…" at bounding box center [278, 145] width 557 height 290
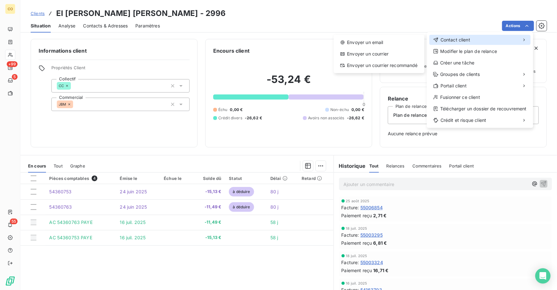
click at [476, 37] on div "Contact client" at bounding box center [480, 40] width 101 height 10
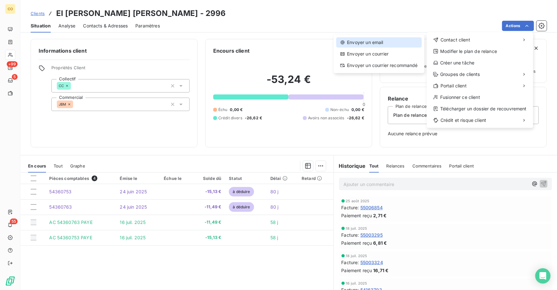
click at [401, 40] on div "Envoyer un email" at bounding box center [379, 42] width 86 height 10
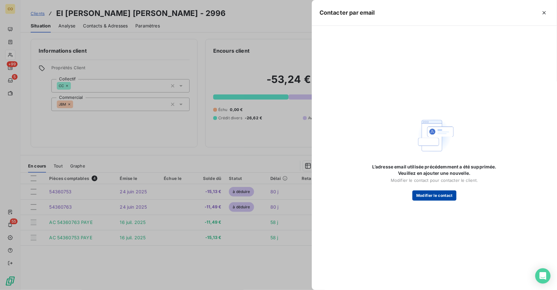
click at [435, 198] on button "Modifier le contact" at bounding box center [435, 196] width 44 height 10
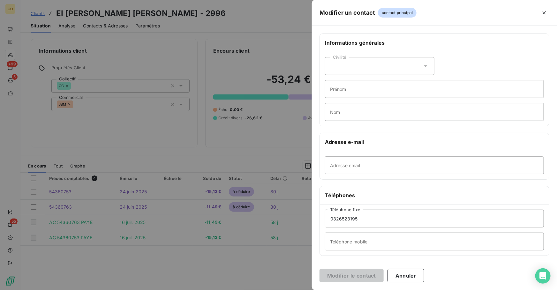
click at [471, 59] on div "Civilité Prénom Nom" at bounding box center [434, 89] width 229 height 74
click at [543, 13] on icon "button" at bounding box center [544, 13] width 6 height 6
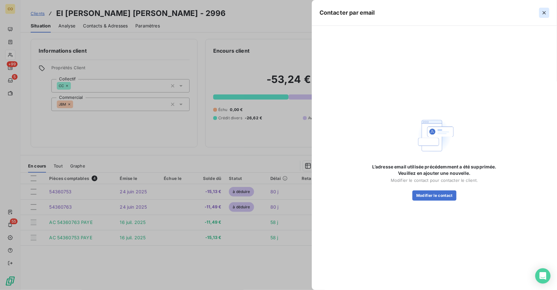
click at [544, 14] on icon "button" at bounding box center [544, 13] width 6 height 6
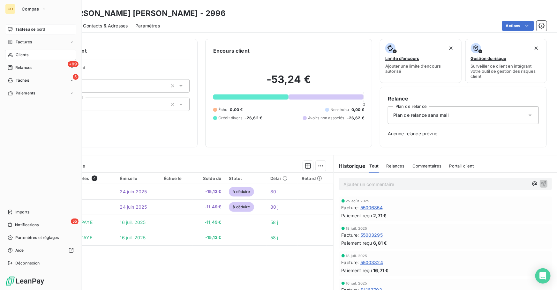
click at [30, 29] on span "Tableau de bord" at bounding box center [30, 30] width 30 height 6
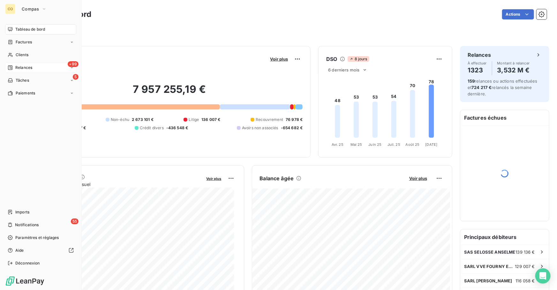
click at [21, 69] on span "Relances" at bounding box center [23, 68] width 17 height 6
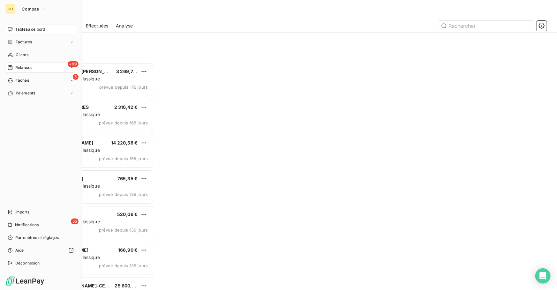
scroll to position [224, 119]
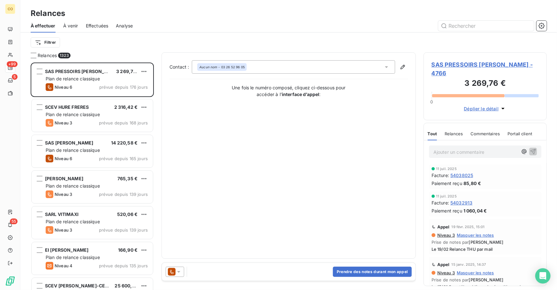
click at [100, 27] on span "Effectuées" at bounding box center [97, 26] width 23 height 6
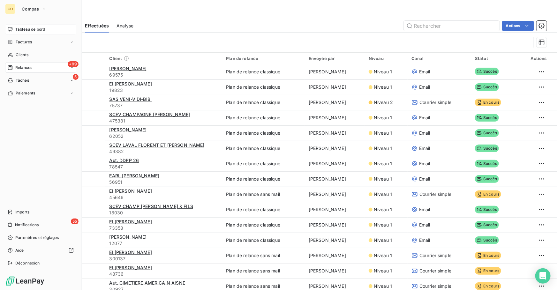
click at [23, 31] on span "Tableau de bord" at bounding box center [30, 30] width 30 height 6
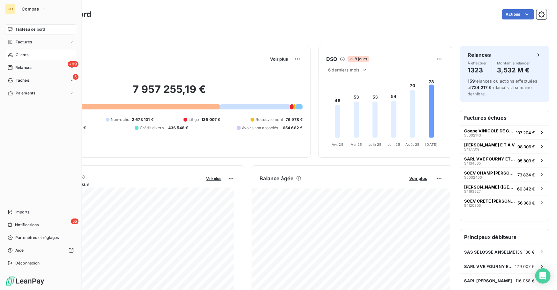
click at [26, 52] on span "Clients" at bounding box center [22, 55] width 13 height 6
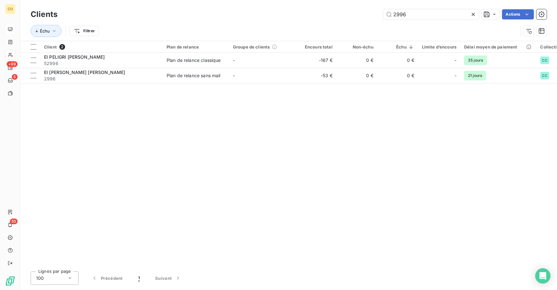
drag, startPoint x: 455, startPoint y: 13, endPoint x: 244, endPoint y: -2, distance: 211.3
click at [244, 0] on html "CO +99 5 55 Clients 2996 Actions Échu Filtrer Client 2 Plan de relance Groupe d…" at bounding box center [278, 145] width 557 height 290
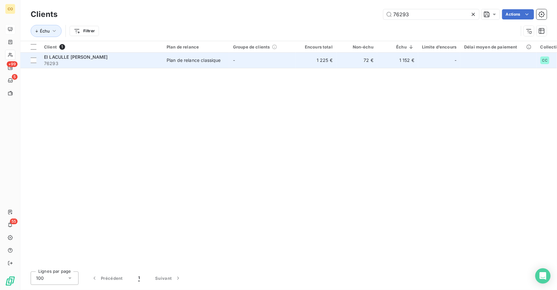
type input "76293"
click at [160, 63] on td "EI LACULLE [PERSON_NAME] 76293" at bounding box center [101, 60] width 123 height 15
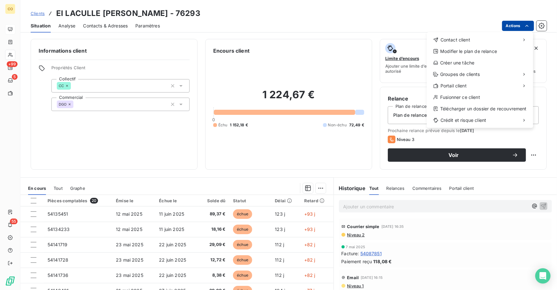
click at [516, 25] on html "CO +99 5 55 Clients EI LACULLE [PERSON_NAME] - 76293 Situation Analyse Contacts…" at bounding box center [278, 145] width 557 height 290
click at [104, 28] on html "CO +99 5 55 Clients EI LACULLE [PERSON_NAME] - 76293 Situation Analyse Contacts…" at bounding box center [278, 145] width 557 height 290
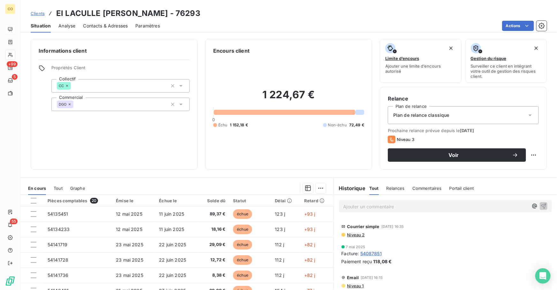
click at [105, 27] on span "Contacts & Adresses" at bounding box center [105, 26] width 45 height 6
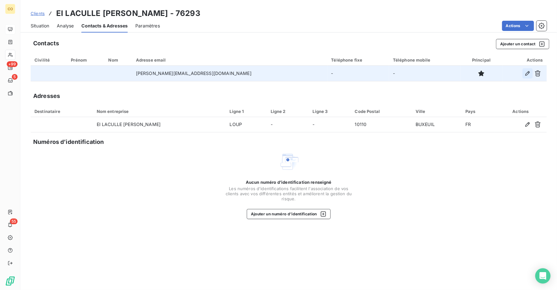
click at [530, 75] on icon "button" at bounding box center [528, 73] width 6 height 6
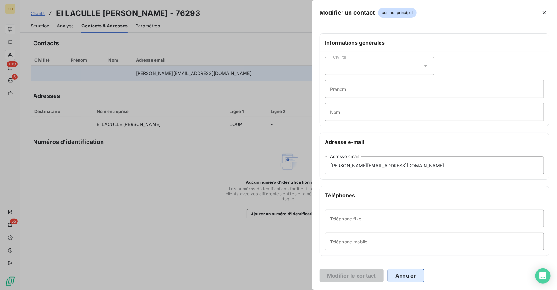
click at [406, 277] on button "Annuler" at bounding box center [406, 275] width 37 height 13
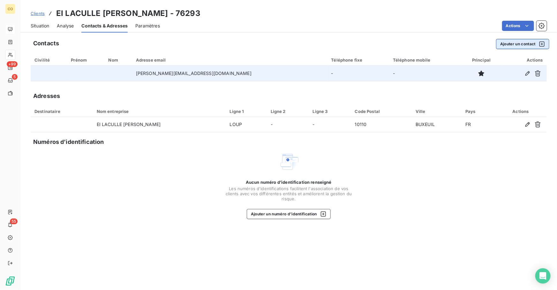
click at [525, 47] on button "Ajouter un contact" at bounding box center [522, 44] width 53 height 10
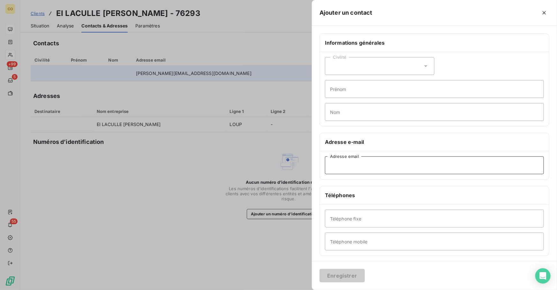
click at [347, 166] on input "Adresse email" at bounding box center [434, 165] width 219 height 18
paste input "[PERSON_NAME] <[EMAIL_ADDRESS][DOMAIN_NAME]>"
type input "[EMAIL_ADDRESS][DOMAIN_NAME]"
click at [338, 278] on button "Enregistrer" at bounding box center [342, 275] width 45 height 13
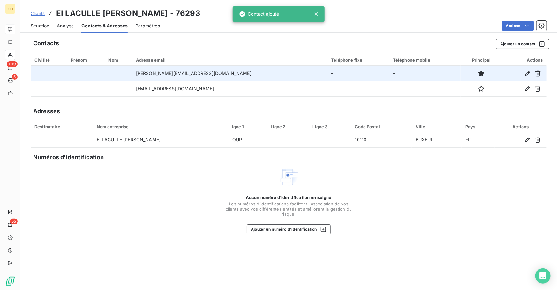
click at [41, 27] on span "Situation" at bounding box center [40, 26] width 19 height 6
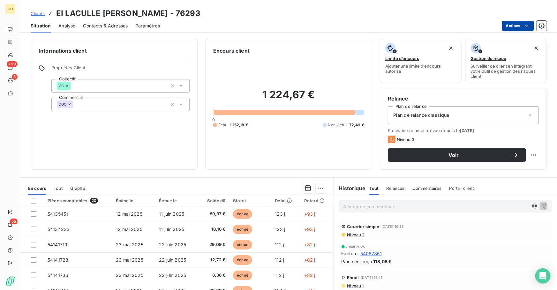
click at [509, 25] on html "CO +99 5 55 Clients EI LACULLE [PERSON_NAME] - 76293 Situation Analyse Contacts…" at bounding box center [278, 145] width 557 height 290
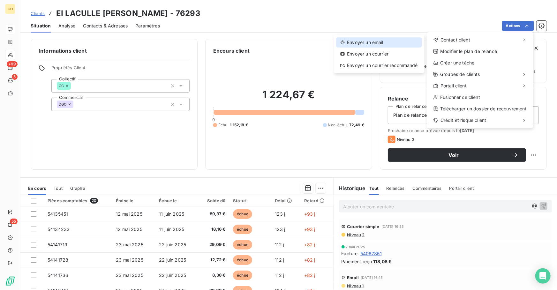
click at [405, 41] on div "Envoyer un email" at bounding box center [379, 42] width 86 height 10
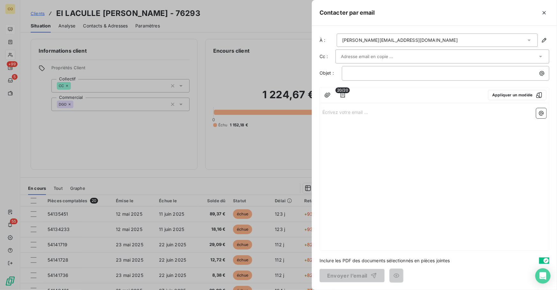
click at [380, 37] on div "[PERSON_NAME][EMAIL_ADDRESS][DOMAIN_NAME]" at bounding box center [400, 40] width 116 height 6
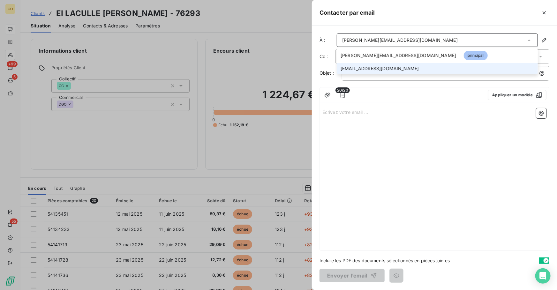
click at [376, 67] on span "[EMAIL_ADDRESS][DOMAIN_NAME]" at bounding box center [380, 68] width 78 height 6
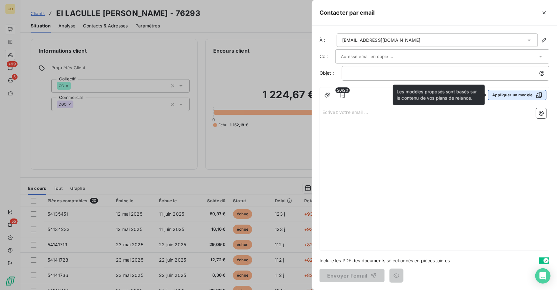
click at [524, 95] on button "Appliquer un modèle" at bounding box center [517, 95] width 58 height 10
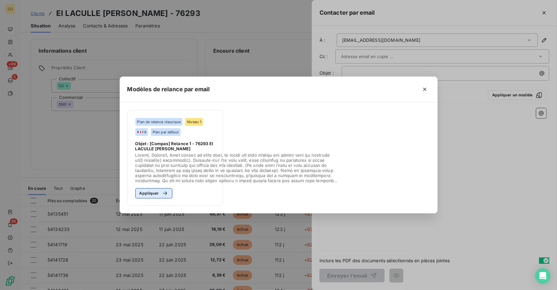
click at [147, 195] on button "Appliquer" at bounding box center [153, 193] width 37 height 10
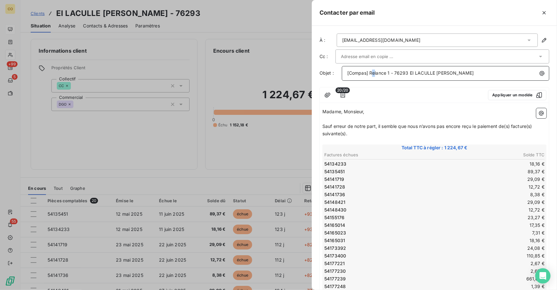
drag, startPoint x: 390, startPoint y: 73, endPoint x: 371, endPoint y: 74, distance: 18.2
click at [371, 74] on span "[Compas] Relance 1 - 76293 EI LACULLE [PERSON_NAME]" at bounding box center [410, 72] width 127 height 5
drag, startPoint x: 391, startPoint y: 73, endPoint x: 370, endPoint y: 73, distance: 21.4
click at [370, 73] on span "[Compas] Relance 1 - 76293 EI LACULLE [PERSON_NAME]" at bounding box center [410, 72] width 127 height 5
drag, startPoint x: 344, startPoint y: 111, endPoint x: 228, endPoint y: 103, distance: 115.9
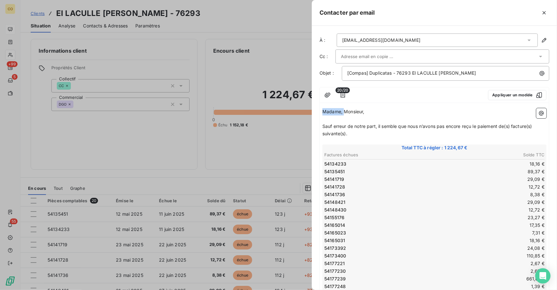
click at [228, 290] on div "Contacter par email À : [EMAIL_ADDRESS][DOMAIN_NAME] Cc : Objet : [Compas] Dupl…" at bounding box center [278, 290] width 557 height 0
click at [325, 112] on span "bonjour Monsieur," at bounding box center [342, 111] width 38 height 5
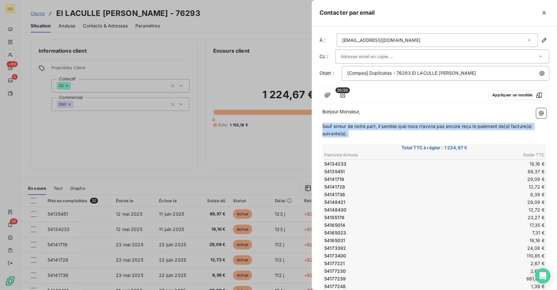
drag, startPoint x: 365, startPoint y: 137, endPoint x: 316, endPoint y: 128, distance: 50.6
click at [316, 128] on div "À : [EMAIL_ADDRESS][DOMAIN_NAME] Cc : Objet : [Compas] Duplicatas - 76293 EI LA…" at bounding box center [434, 158] width 245 height 264
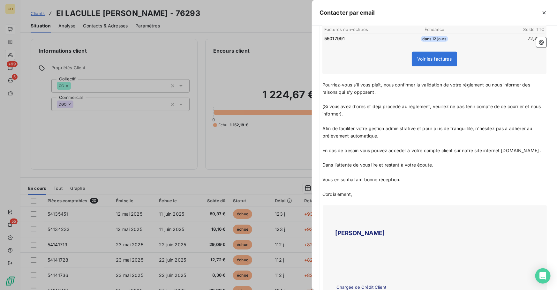
scroll to position [302, 0]
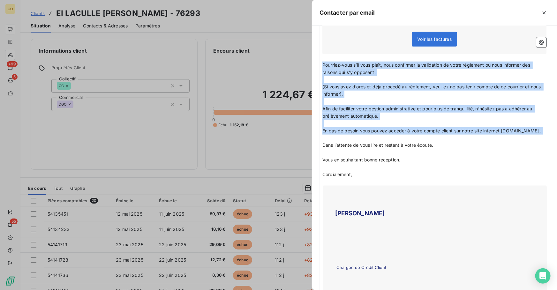
drag, startPoint x: 322, startPoint y: 62, endPoint x: 446, endPoint y: 135, distance: 143.4
click at [446, 135] on div "Bonjour Monsieur, ﻿ [PERSON_NAME] trouver ci-joint les duplicatas demandés. ﻿ ﻿…" at bounding box center [435, 245] width 224 height 878
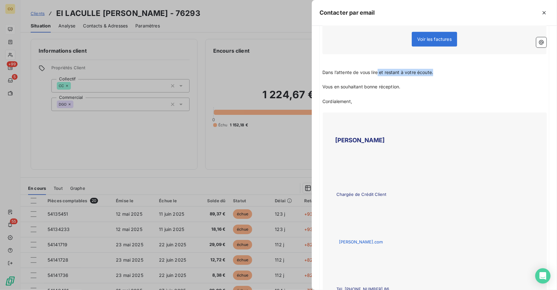
drag, startPoint x: 454, startPoint y: 70, endPoint x: 378, endPoint y: 71, distance: 75.7
click at [378, 71] on p "Dans l’attente de vous lire et restant à votre écoute." at bounding box center [435, 72] width 224 height 7
click at [400, 87] on span "Vous en souhaitant bonne réception. et restant à votre écoute." at bounding box center [389, 86] width 133 height 5
drag, startPoint x: 444, startPoint y: 72, endPoint x: 320, endPoint y: 70, distance: 124.6
click at [320, 70] on div "Bonjour Monsieur, ﻿ [PERSON_NAME] trouver ci-joint les duplicatas demandés. ﻿ ﻿…" at bounding box center [434, 209] width 229 height 810
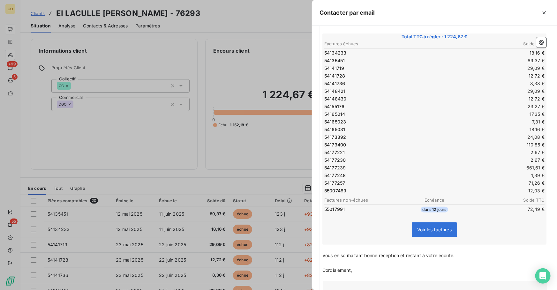
scroll to position [0, 0]
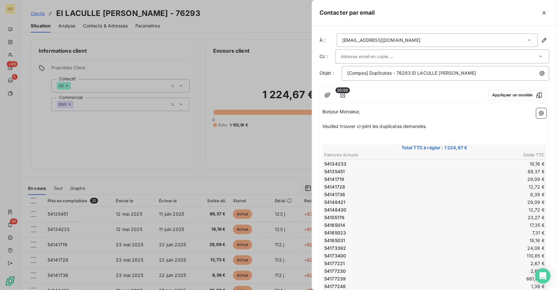
click at [435, 127] on p "Veuillez trouver ci-joint les duplicatas demandés." at bounding box center [435, 126] width 224 height 7
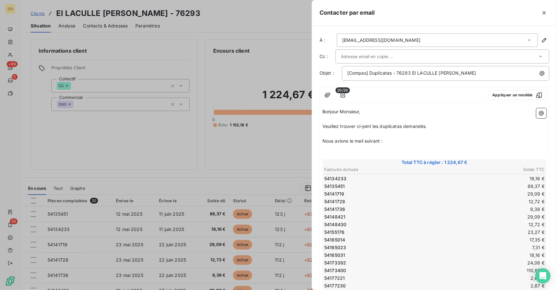
drag, startPoint x: 491, startPoint y: 151, endPoint x: 488, endPoint y: 149, distance: 3.9
click at [491, 151] on p "﻿" at bounding box center [435, 148] width 224 height 7
click at [422, 141] on p "Nous avions le mail suivant :" at bounding box center [435, 141] width 224 height 7
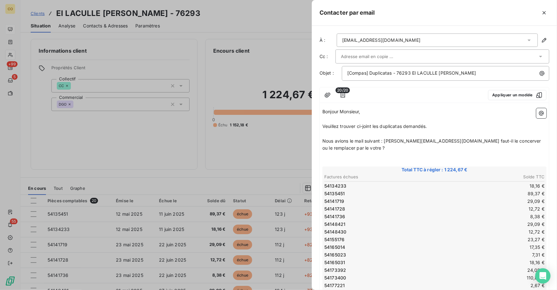
click at [457, 141] on span "Nous avions le mail suivant : [PERSON_NAME][EMAIL_ADDRESS][DOMAIN_NAME] faut-il…" at bounding box center [433, 144] width 220 height 13
click at [353, 152] on p "﻿" at bounding box center [435, 155] width 224 height 7
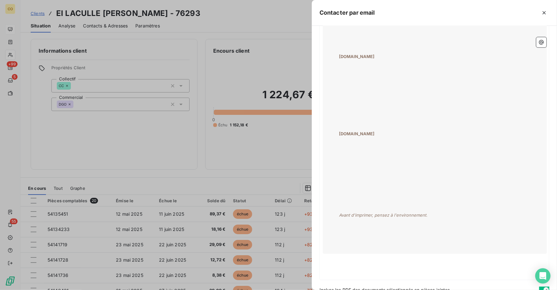
scroll to position [655, 0]
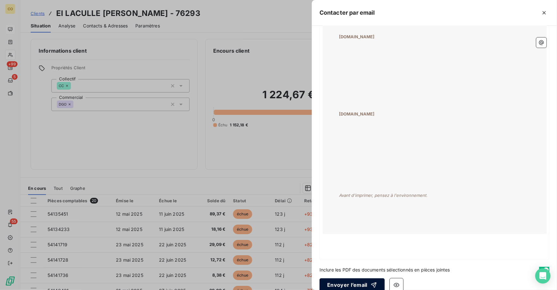
click at [351, 281] on button "Envoyer l’email" at bounding box center [352, 284] width 65 height 13
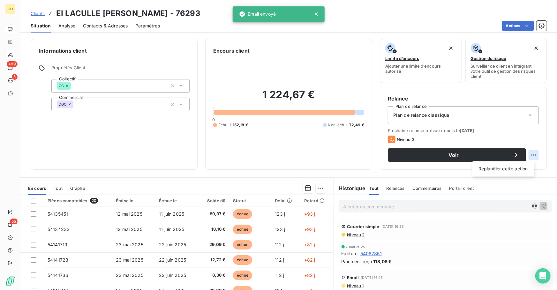
click at [529, 154] on html "CO +99 5 55 Clients EI LACULLE [PERSON_NAME] - 76293 Situation Analyse Contacts…" at bounding box center [278, 145] width 557 height 290
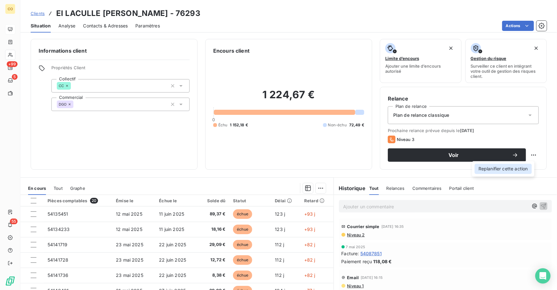
click at [512, 164] on div "Replanifier cette action" at bounding box center [503, 169] width 57 height 10
select select "8"
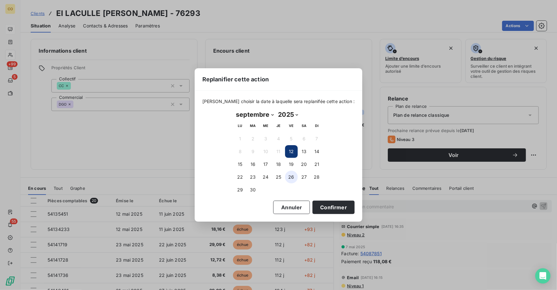
click at [293, 179] on button "26" at bounding box center [291, 177] width 13 height 13
click at [254, 189] on button "30" at bounding box center [253, 190] width 13 height 13
click at [321, 209] on button "Confirmer" at bounding box center [334, 207] width 42 height 13
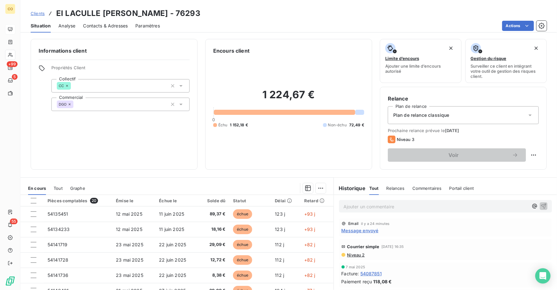
click at [32, 11] on span "Clients" at bounding box center [38, 13] width 14 height 5
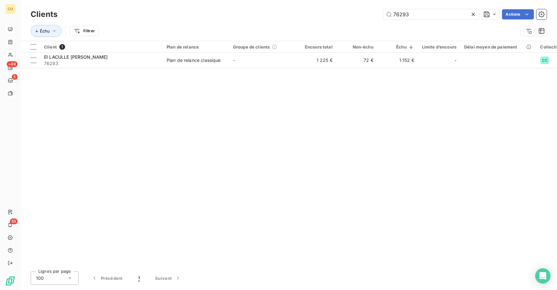
drag, startPoint x: 412, startPoint y: 16, endPoint x: 305, endPoint y: 9, distance: 107.2
click at [305, 9] on div "Clients 76293 Actions" at bounding box center [289, 14] width 516 height 13
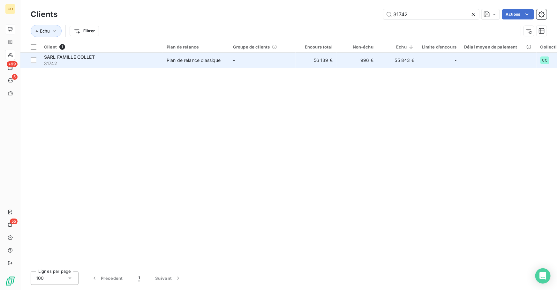
type input "31742"
click at [163, 54] on td "SARL FAMILLE COLLET 31742" at bounding box center [101, 60] width 123 height 15
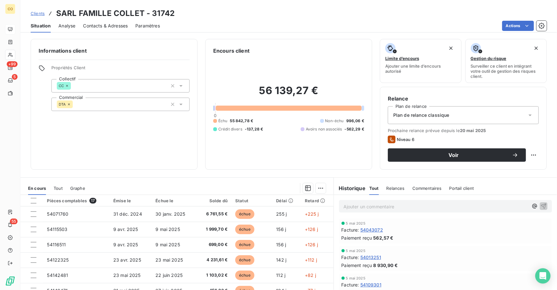
click at [112, 166] on div "Informations client Propriétés Client Collectif CC Commercial DTA" at bounding box center [114, 104] width 167 height 131
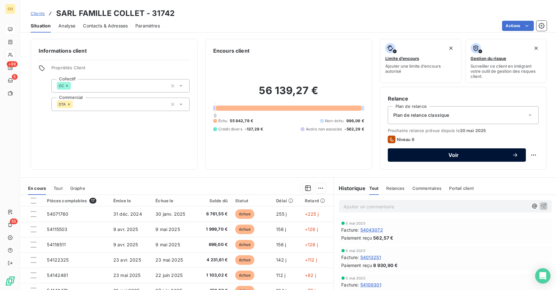
click at [409, 159] on button "Voir" at bounding box center [457, 154] width 138 height 13
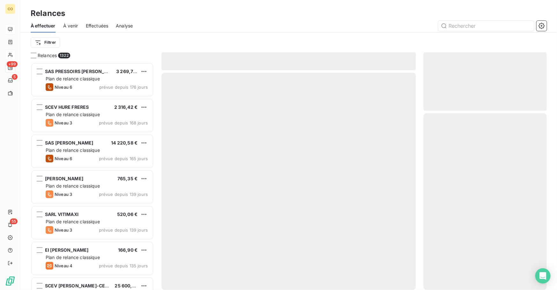
scroll to position [224, 119]
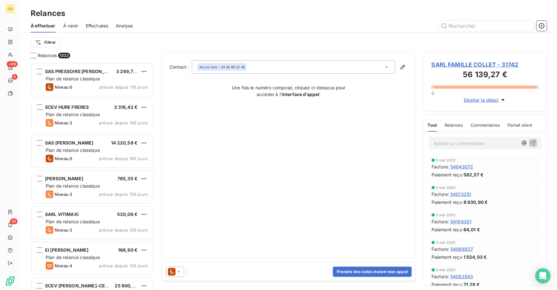
click at [178, 273] on icon at bounding box center [179, 272] width 6 height 6
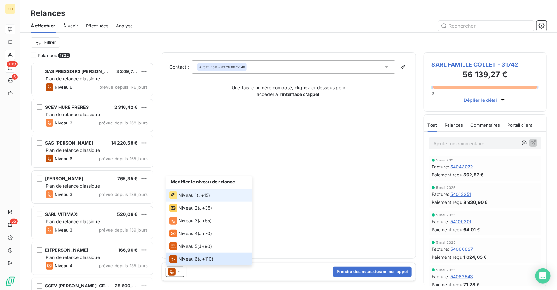
click at [194, 192] on div "Niveau 1" at bounding box center [183, 196] width 27 height 8
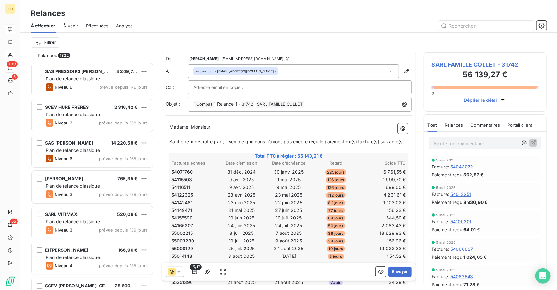
scroll to position [0, 0]
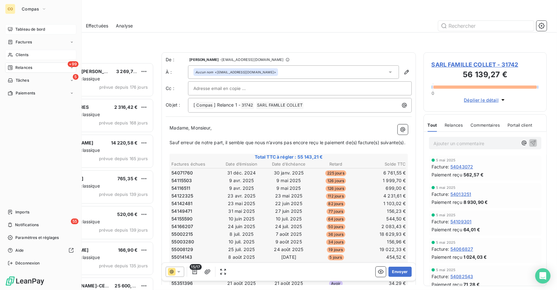
click at [19, 32] on span "Tableau de bord" at bounding box center [30, 30] width 30 height 6
